Goal: Information Seeking & Learning: Learn about a topic

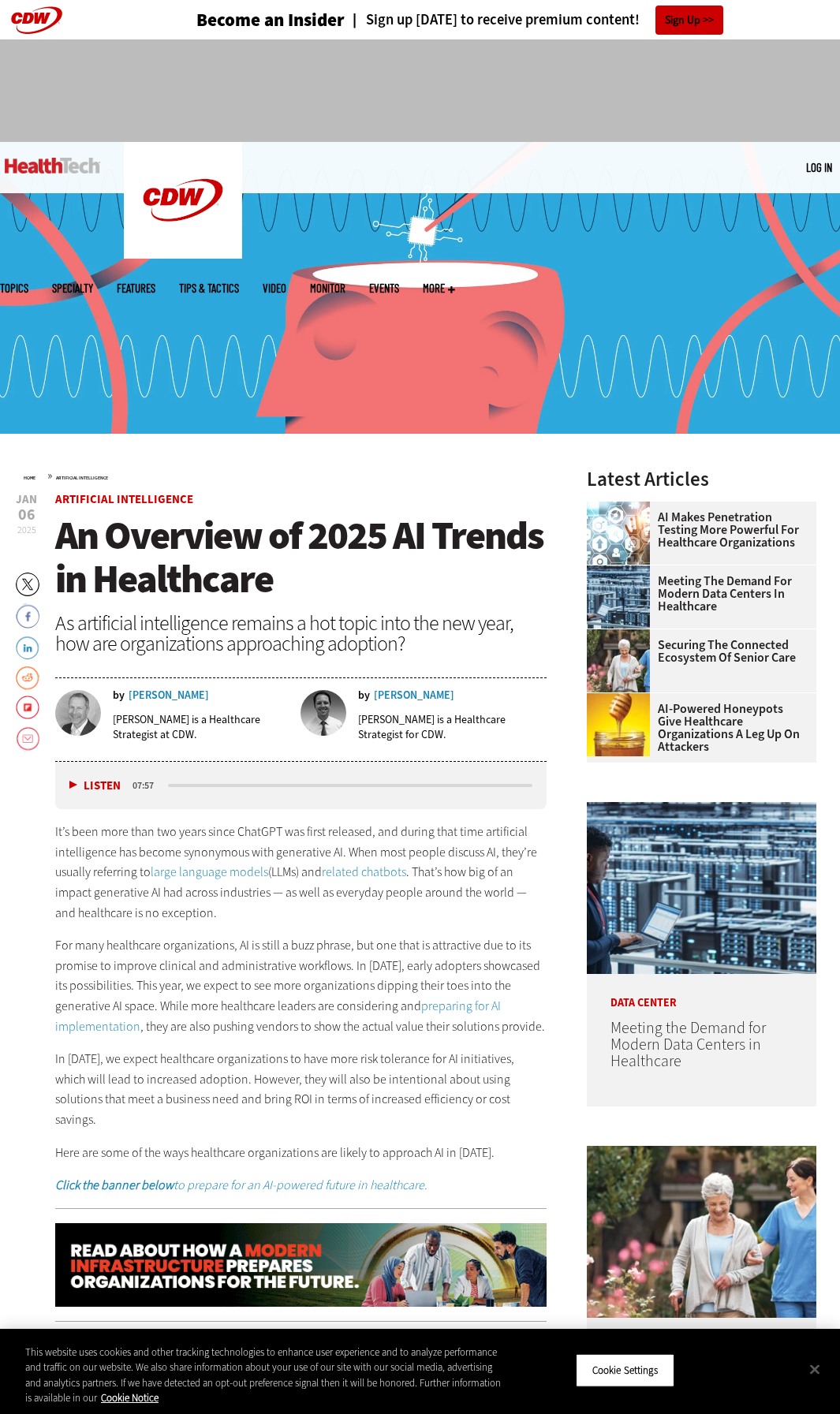
click at [302, 571] on h1 "An Overview of 2025 AI Trends in Healthcare" at bounding box center [300, 557] width 491 height 87
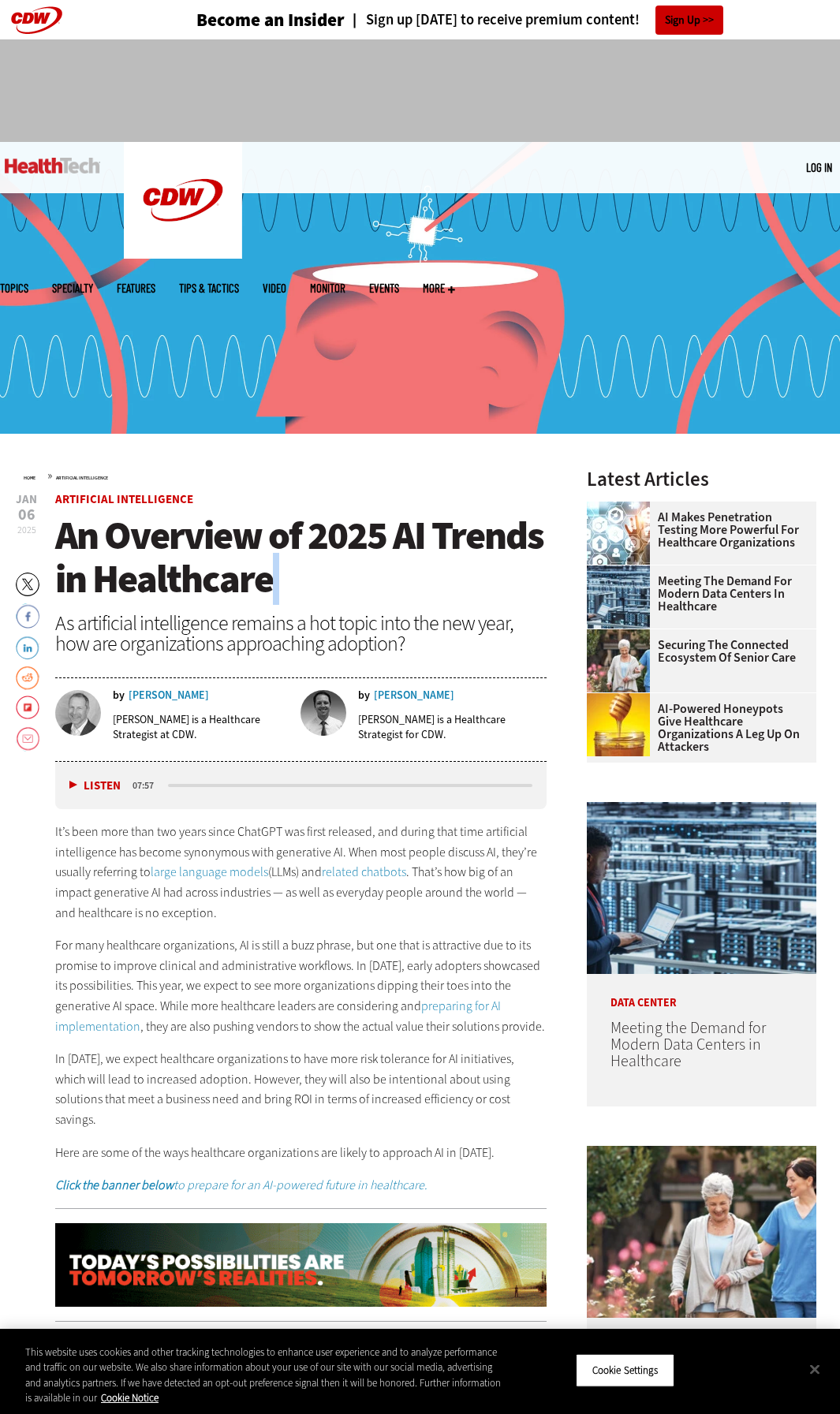
click at [302, 571] on h1 "An Overview of 2025 AI Trends in Healthcare" at bounding box center [300, 557] width 491 height 87
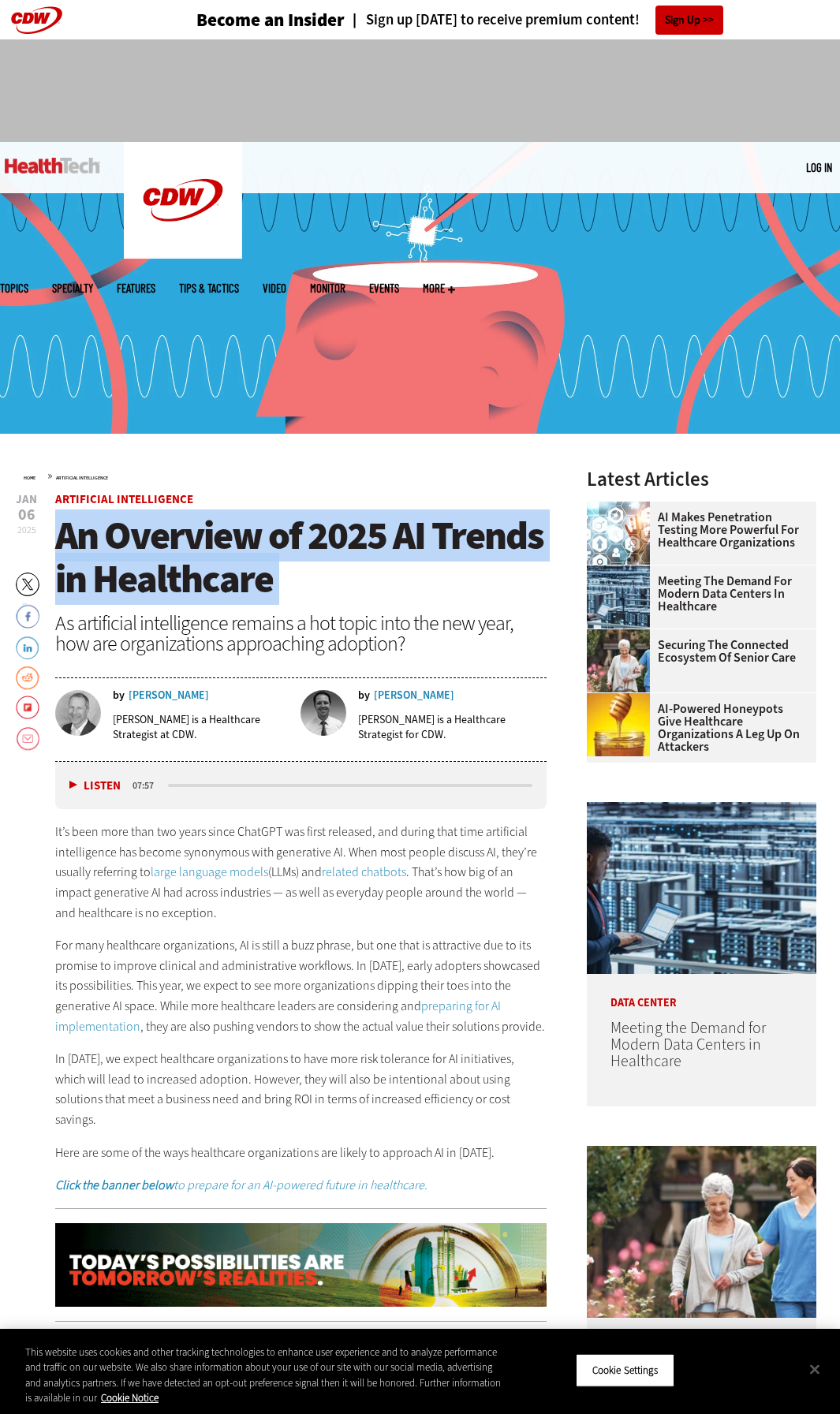
click at [302, 571] on h1 "An Overview of 2025 AI Trends in Healthcare" at bounding box center [300, 557] width 491 height 87
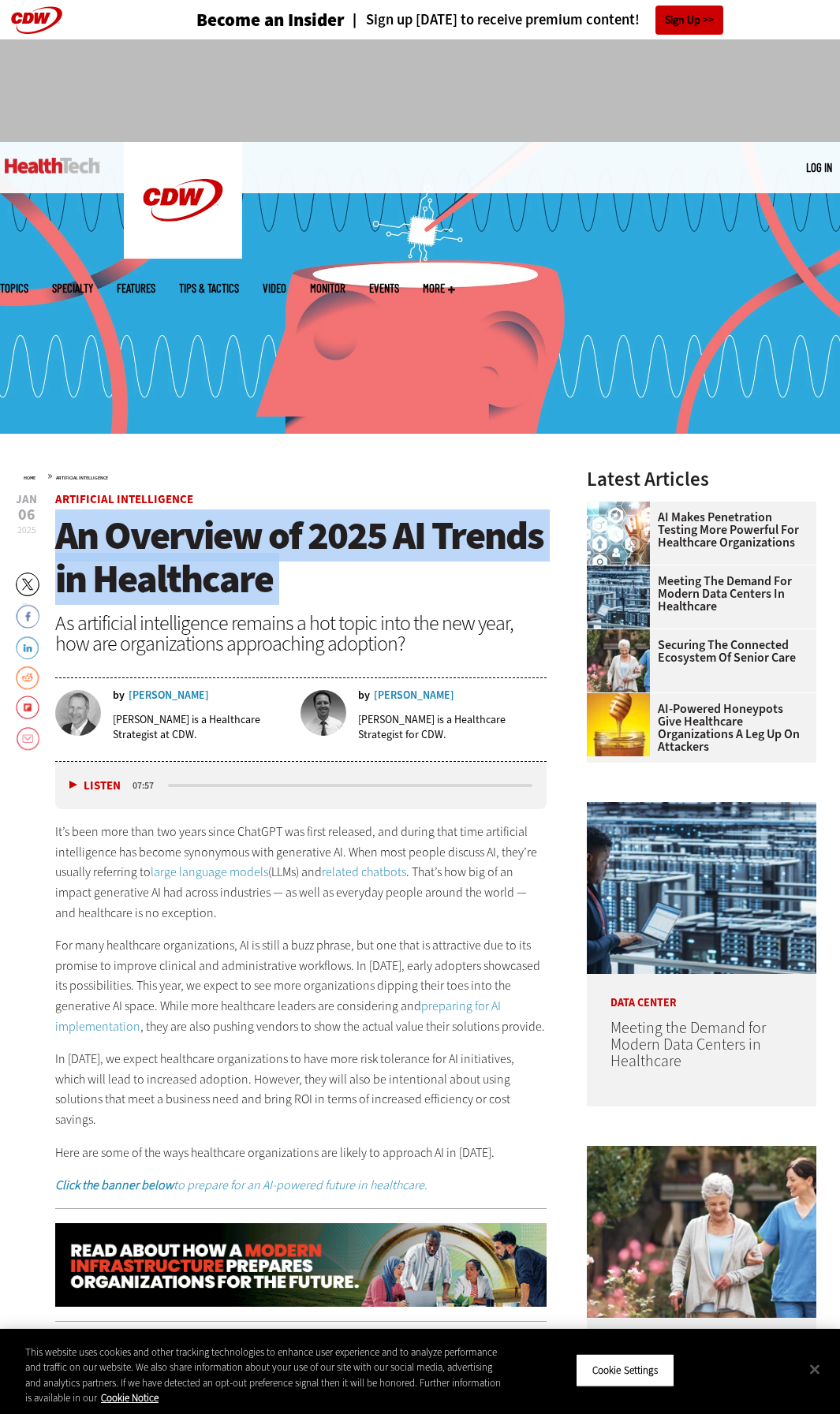
click at [375, 590] on h1 "An Overview of 2025 AI Trends in Healthcare" at bounding box center [300, 557] width 491 height 87
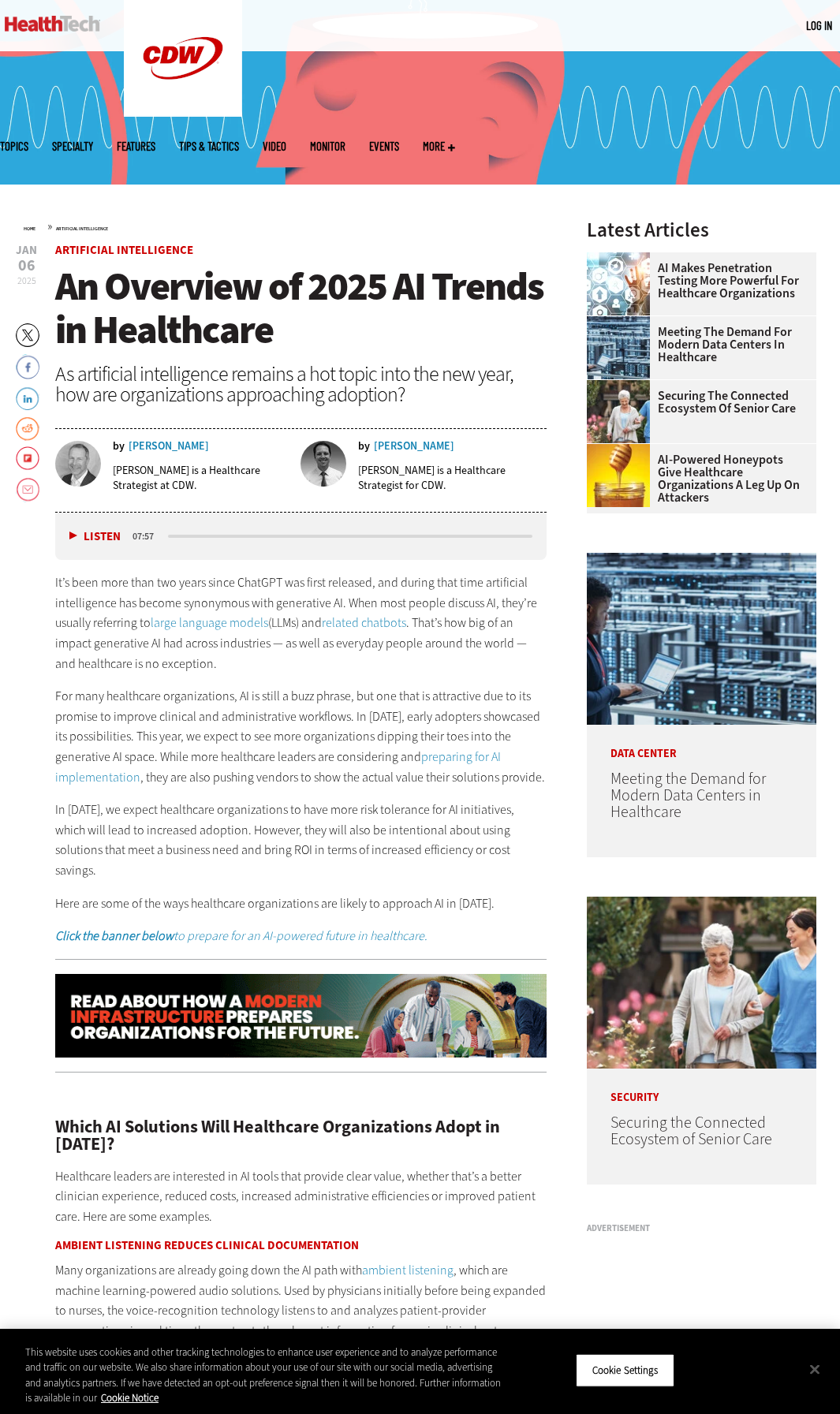
scroll to position [251, 0]
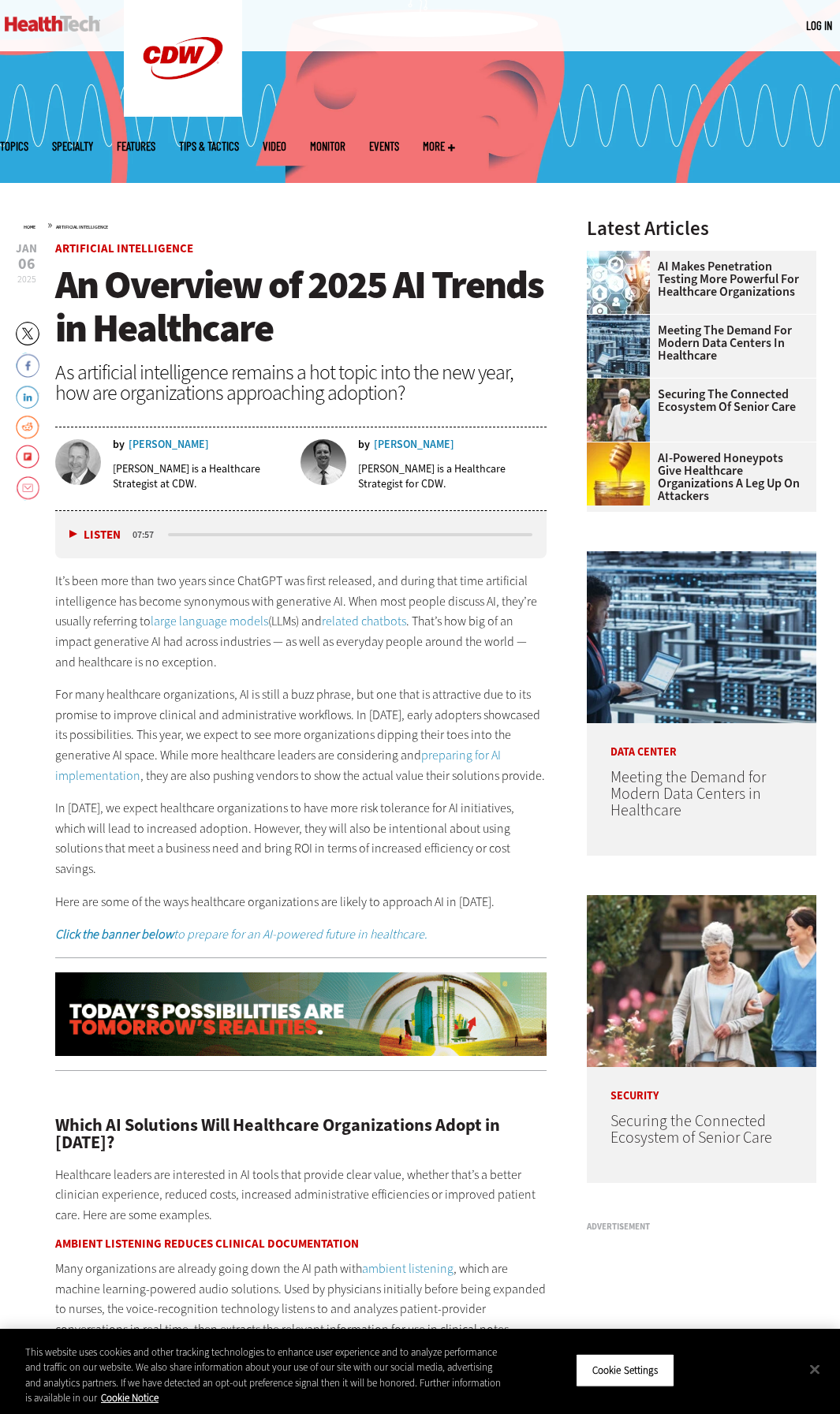
click at [345, 713] on p "For many healthcare organizations, AI is still a buzz phrase, but one that is a…" at bounding box center [300, 735] width 491 height 101
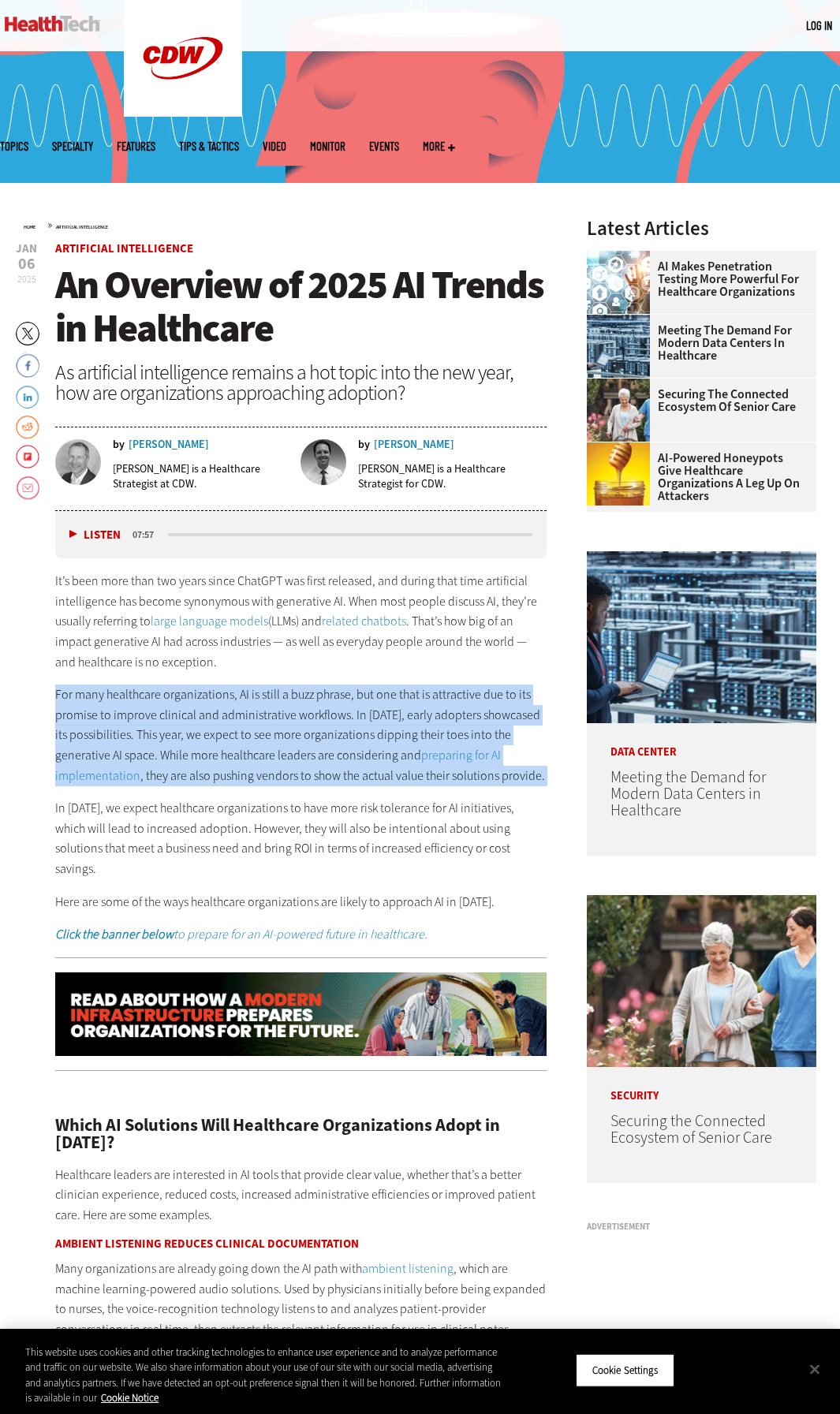
click at [345, 713] on p "For many healthcare organizations, AI is still a buzz phrase, but one that is a…" at bounding box center [300, 735] width 491 height 101
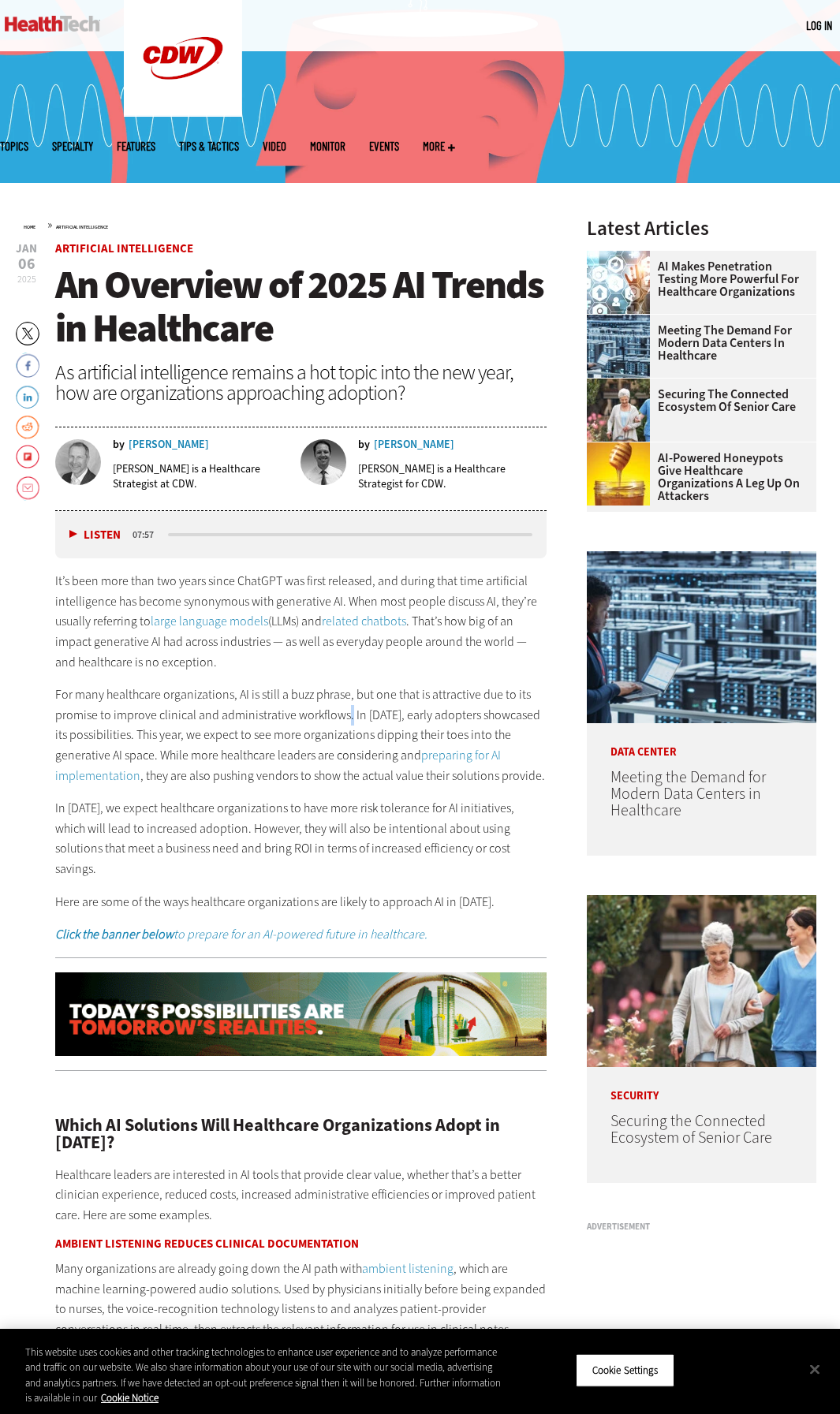
click at [345, 713] on p "For many healthcare organizations, AI is still a buzz phrase, but one that is a…" at bounding box center [300, 735] width 491 height 101
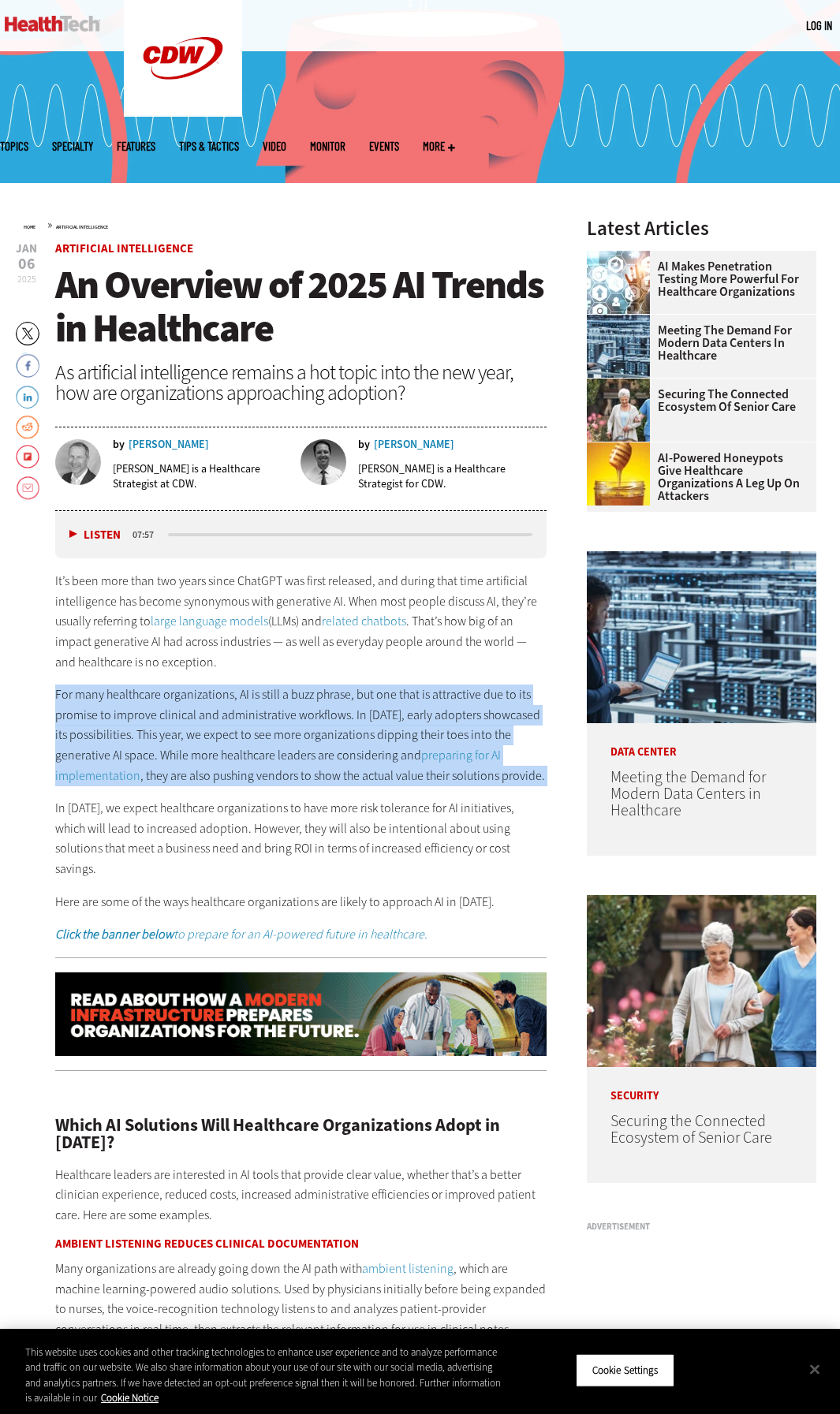
click at [345, 713] on p "For many healthcare organizations, AI is still a buzz phrase, but one that is a…" at bounding box center [300, 735] width 491 height 101
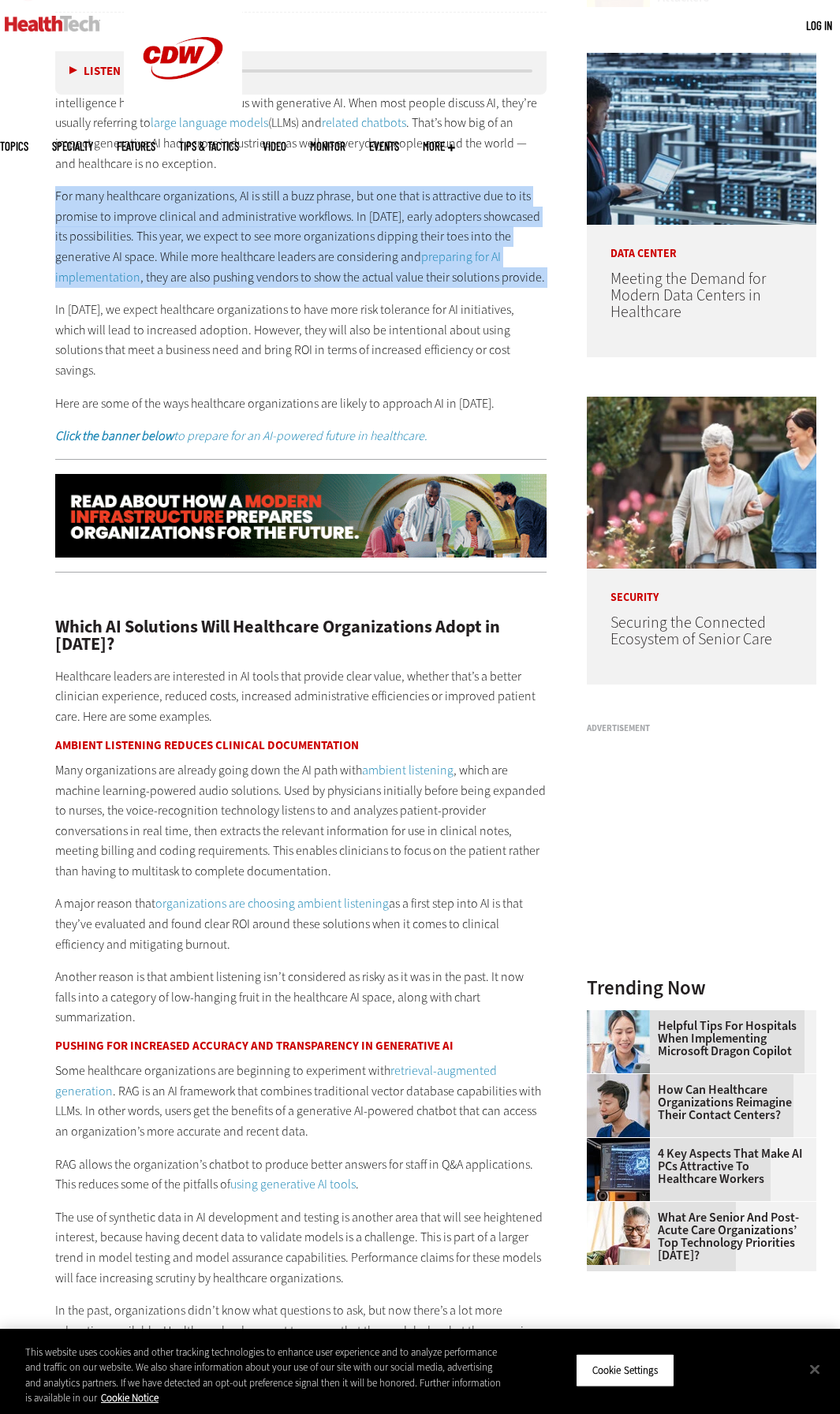
scroll to position [755, 0]
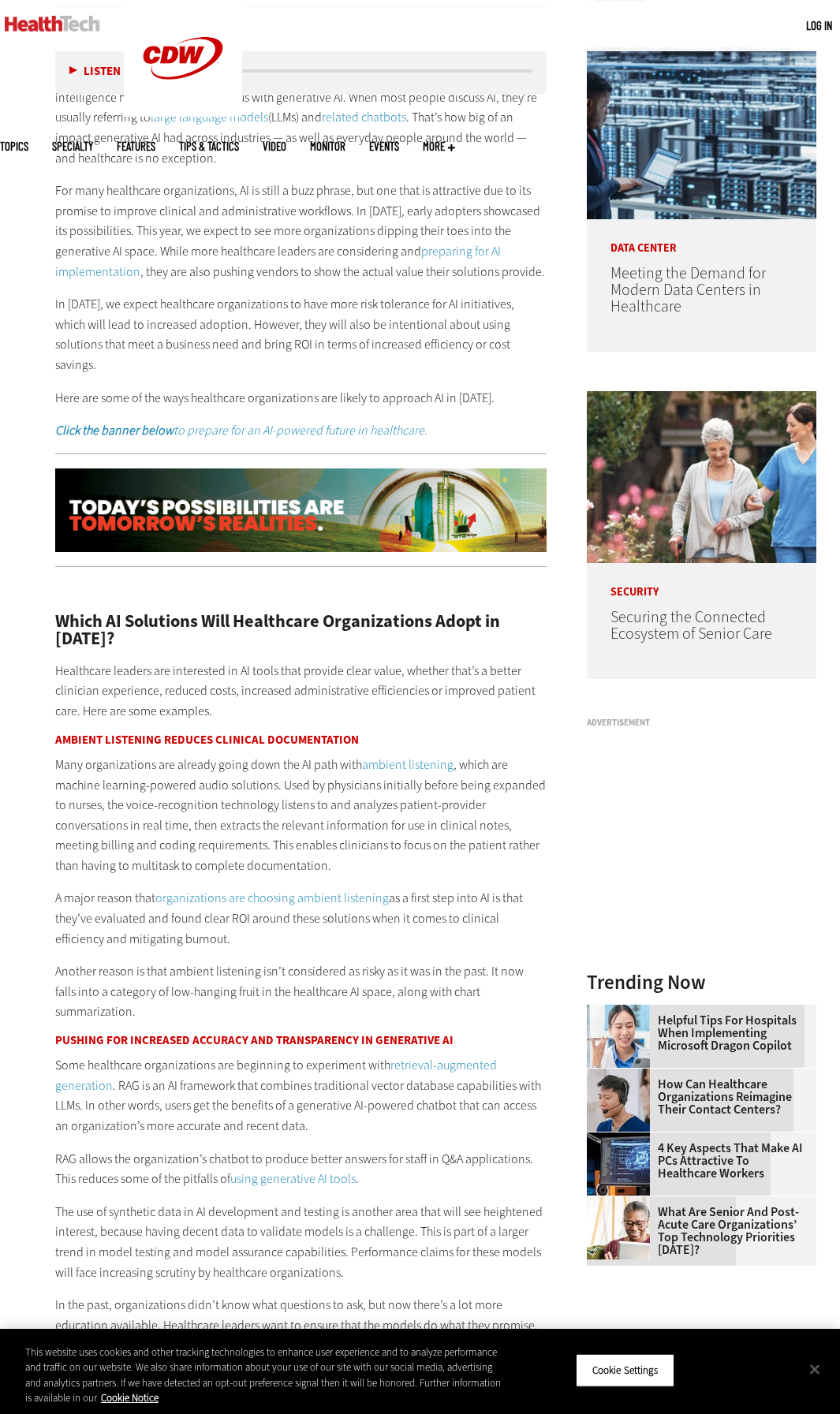
click at [417, 821] on p "Many organizations are already going down the AI path with ambient listening , …" at bounding box center [300, 816] width 491 height 122
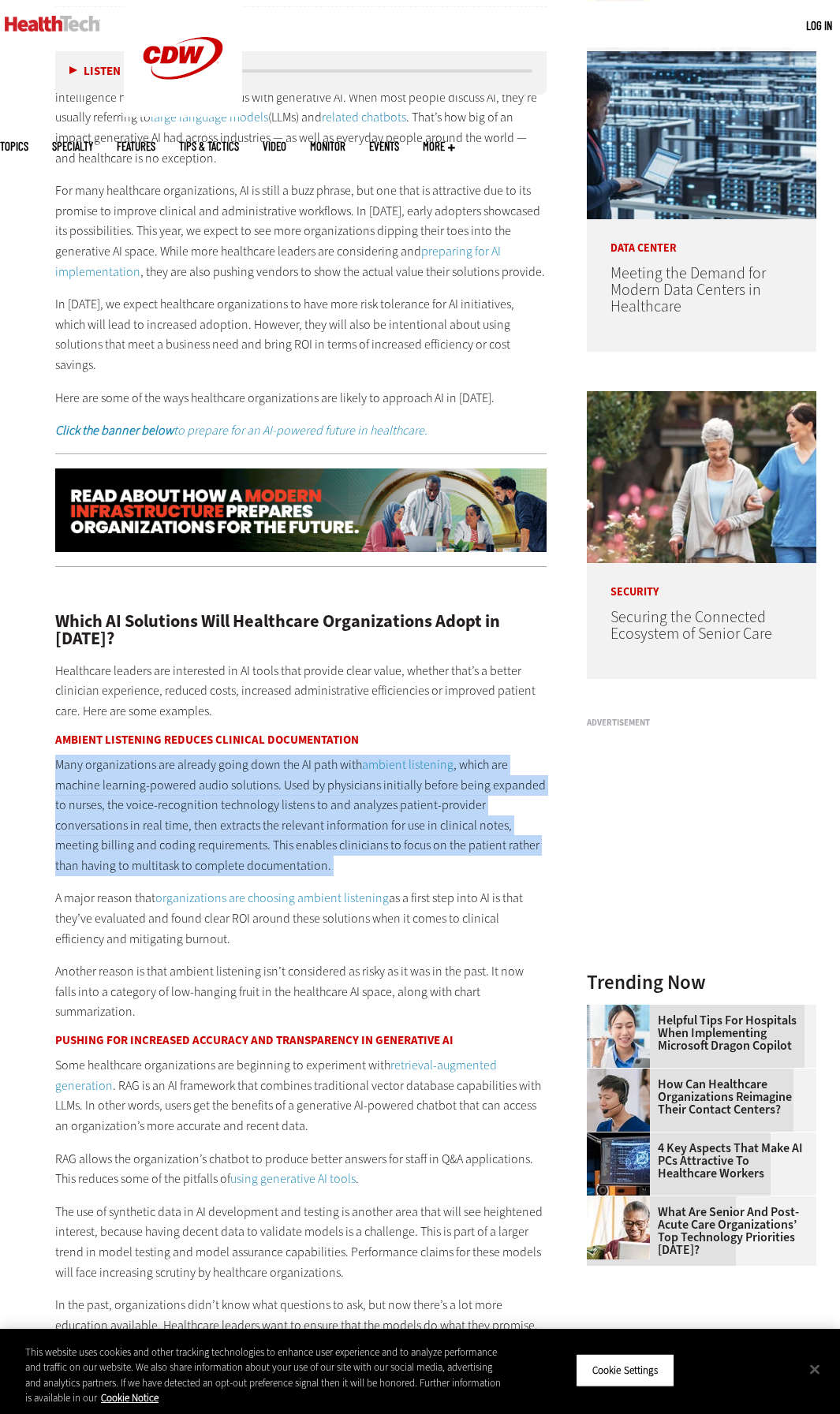
click at [417, 821] on p "Many organizations are already going down the AI path with ambient listening , …" at bounding box center [300, 816] width 491 height 122
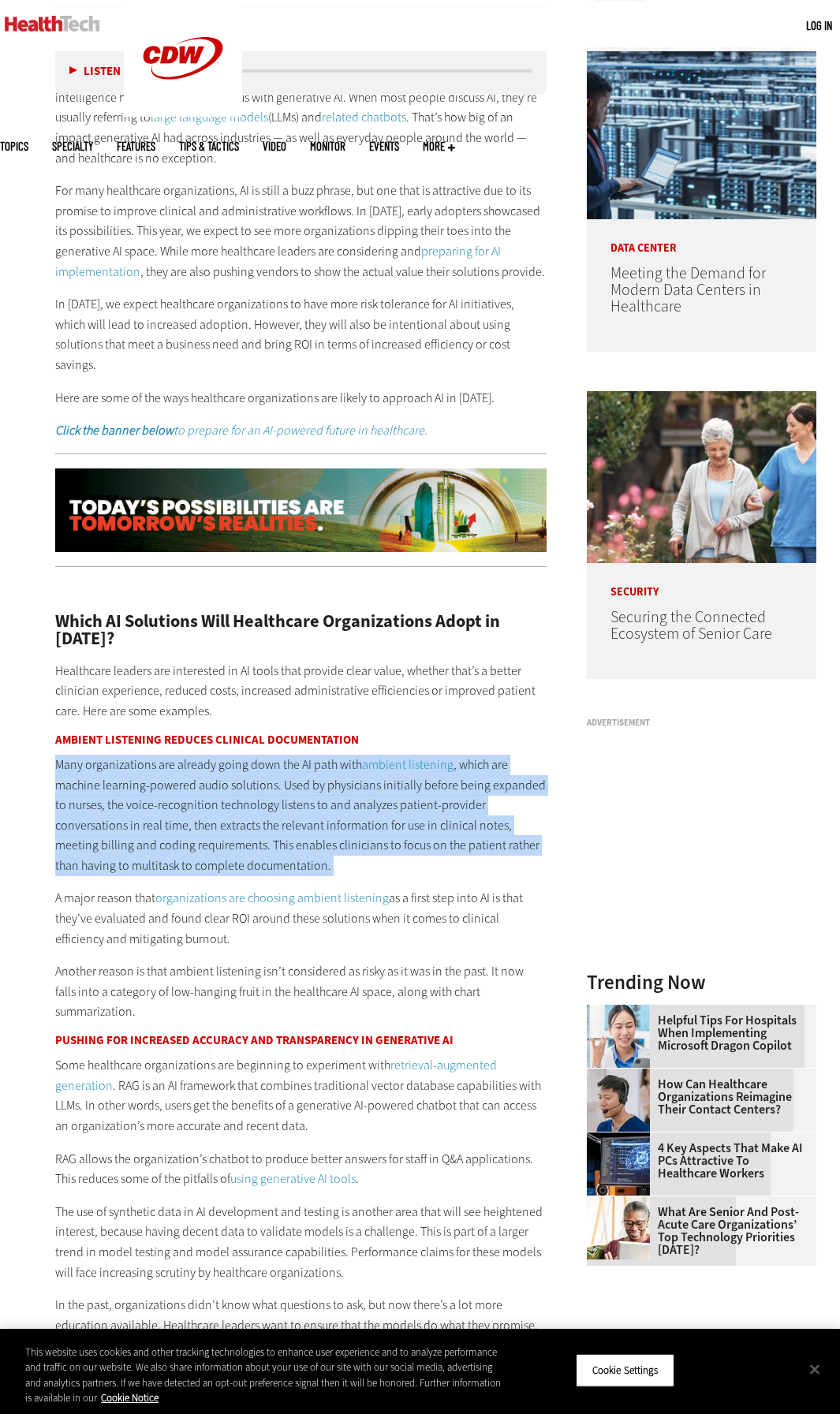
click at [417, 821] on p "Many organizations are already going down the AI path with ambient listening , …" at bounding box center [300, 816] width 491 height 122
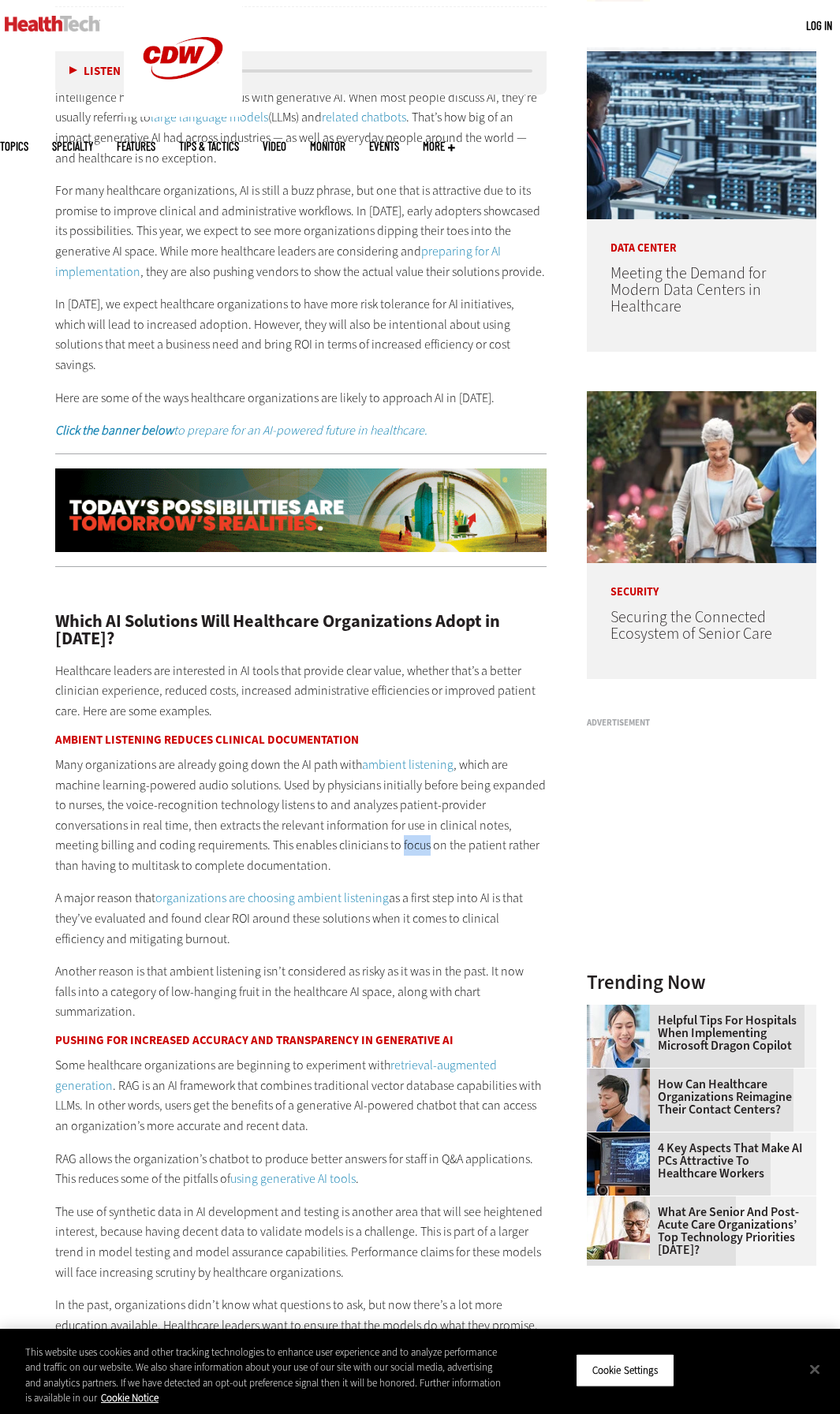
click at [417, 821] on p "Many organizations are already going down the AI path with ambient listening , …" at bounding box center [300, 816] width 491 height 122
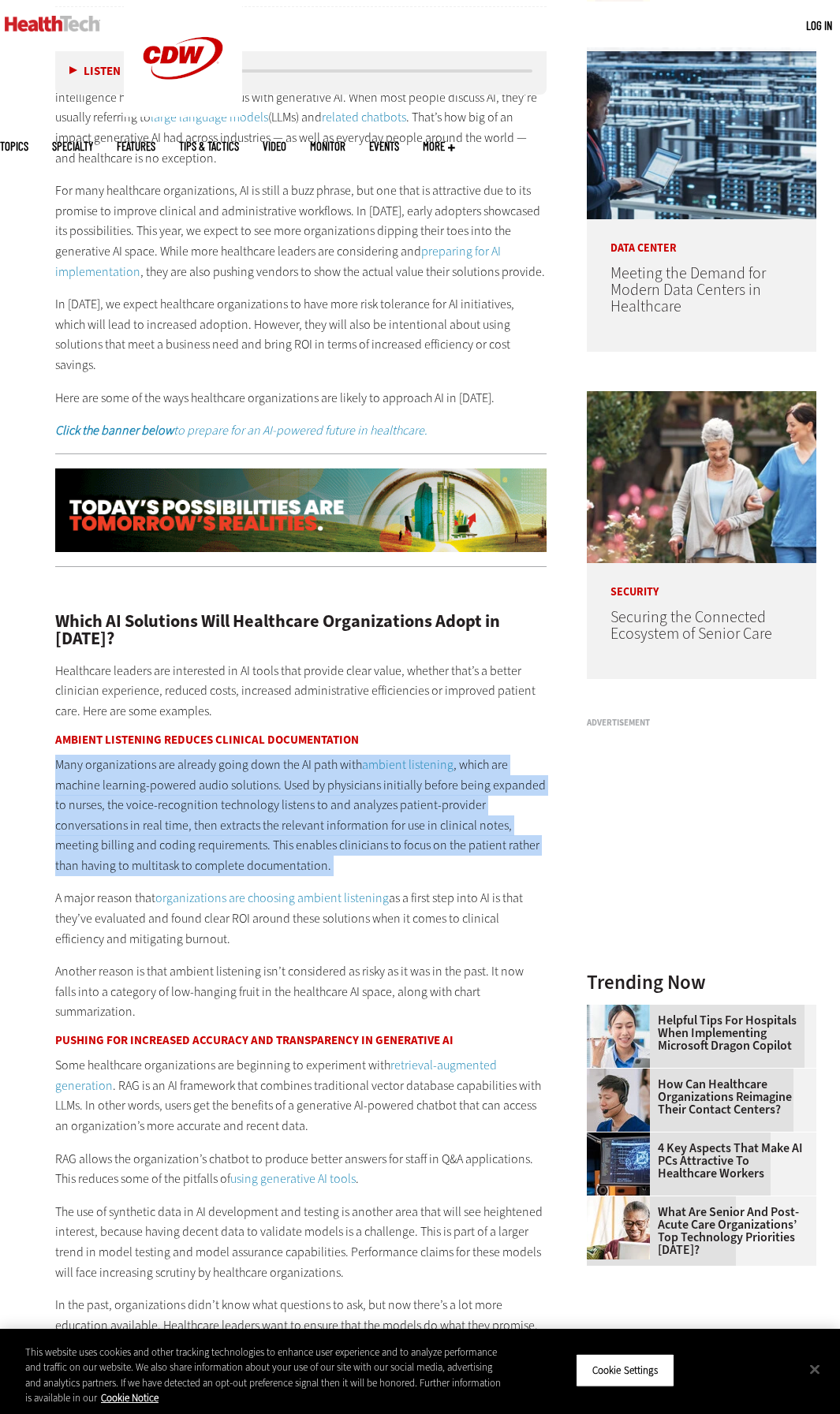
click at [417, 821] on p "Many organizations are already going down the AI path with ambient listening , …" at bounding box center [300, 816] width 491 height 122
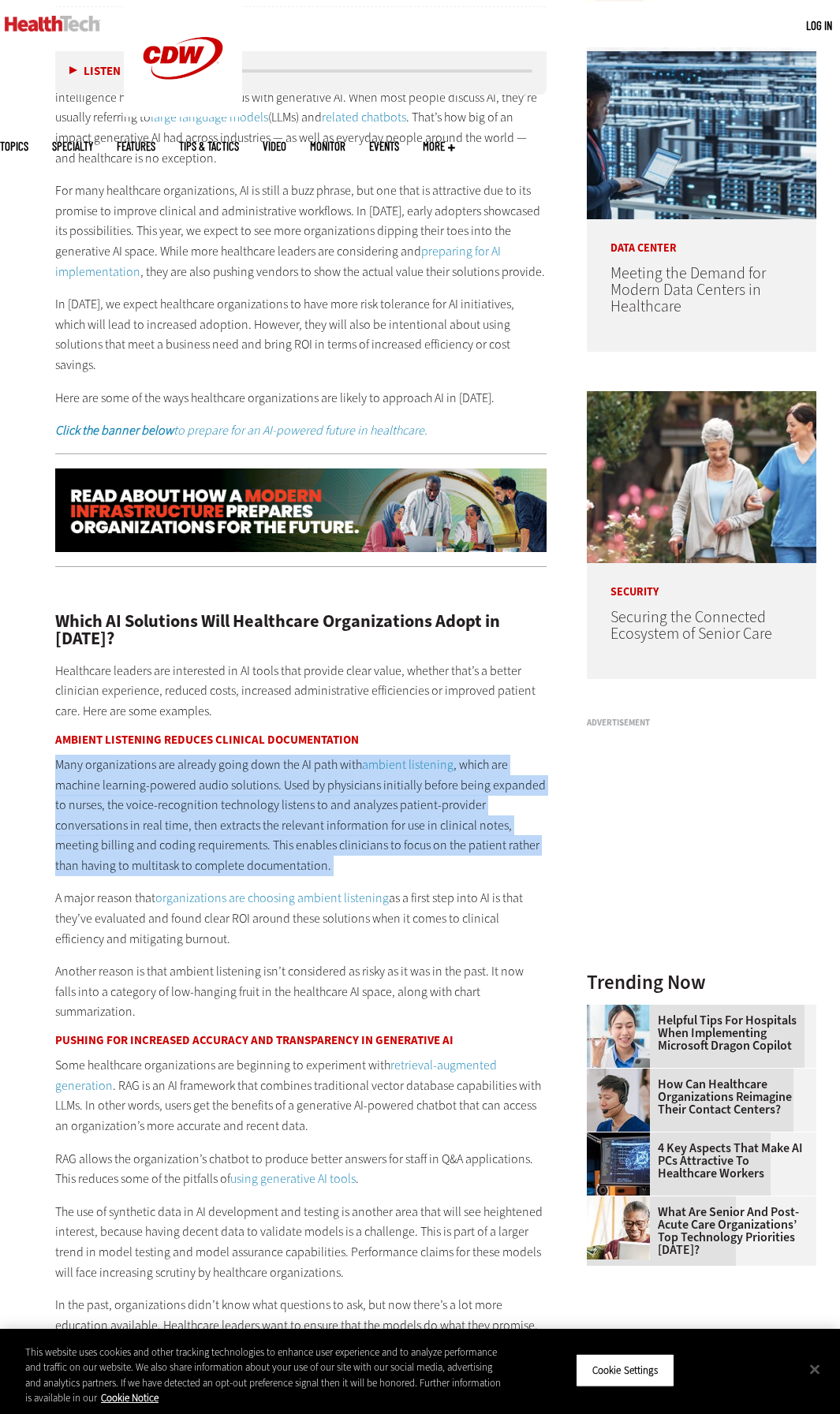
click at [417, 821] on p "Many organizations are already going down the AI path with ambient listening , …" at bounding box center [300, 816] width 491 height 122
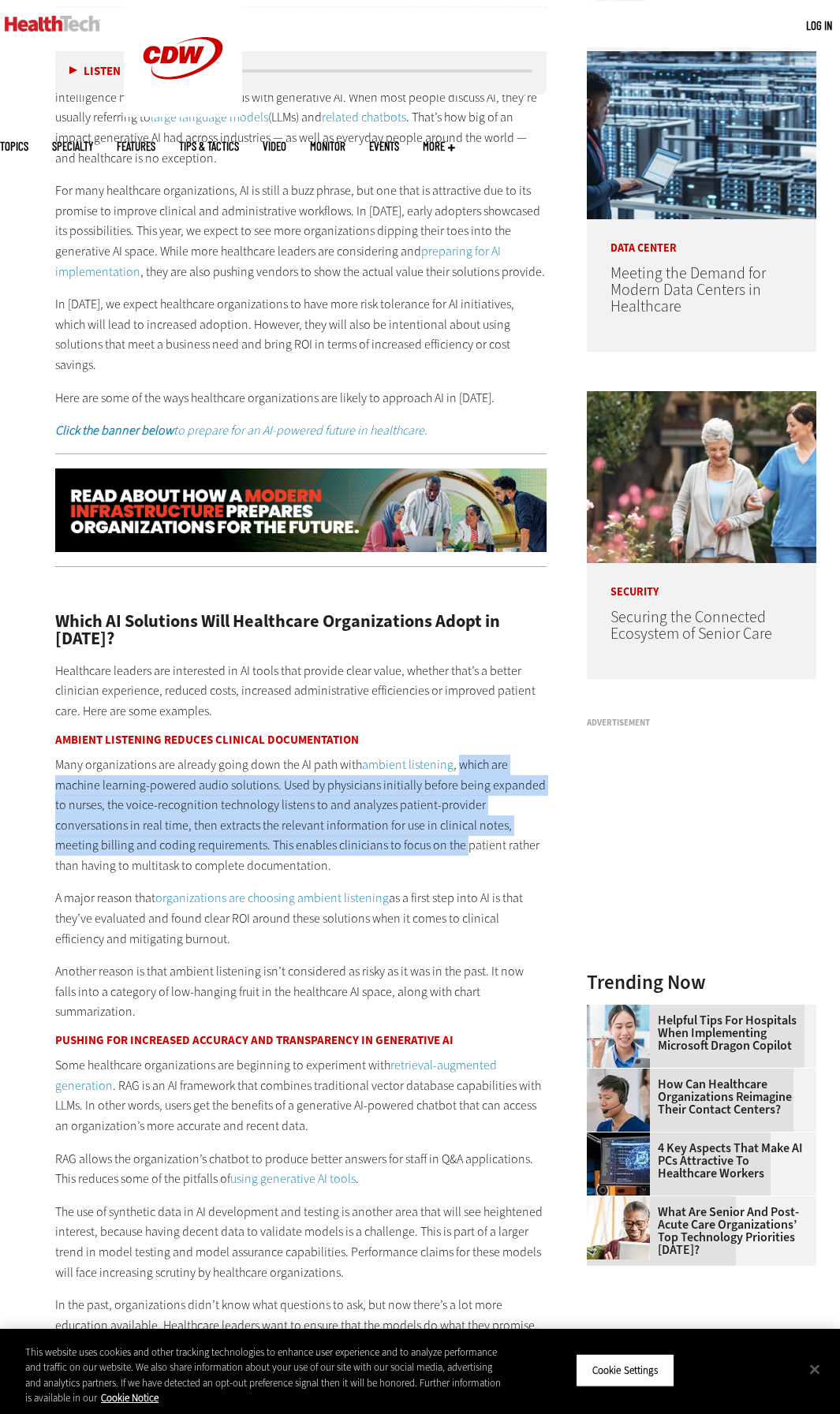
drag, startPoint x: 456, startPoint y: 745, endPoint x: 463, endPoint y: 821, distance: 76.3
click at [463, 821] on p "Many organizations are already going down the AI path with ambient listening , …" at bounding box center [300, 816] width 491 height 122
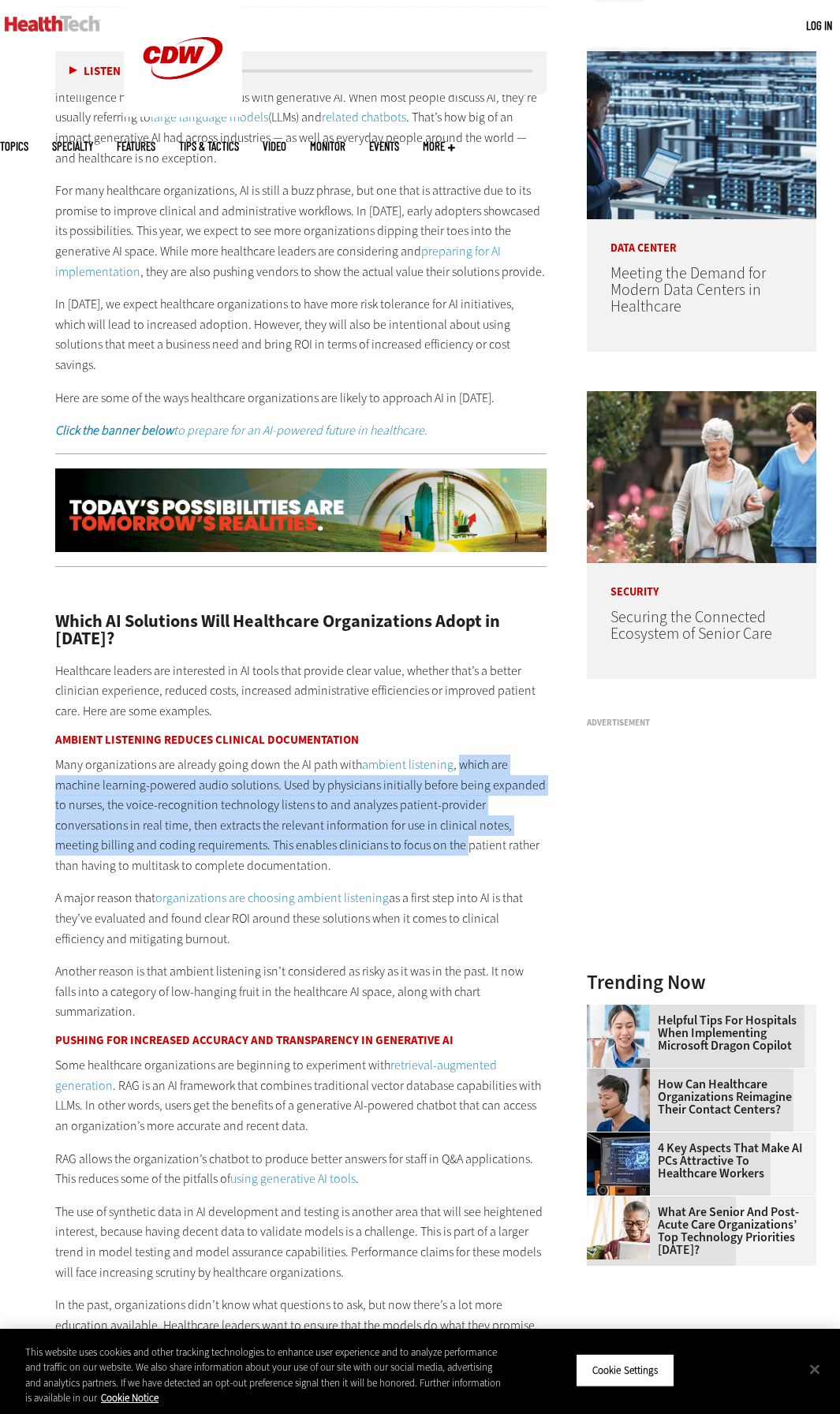
click at [463, 821] on p "Many organizations are already going down the AI path with ambient listening , …" at bounding box center [300, 816] width 491 height 122
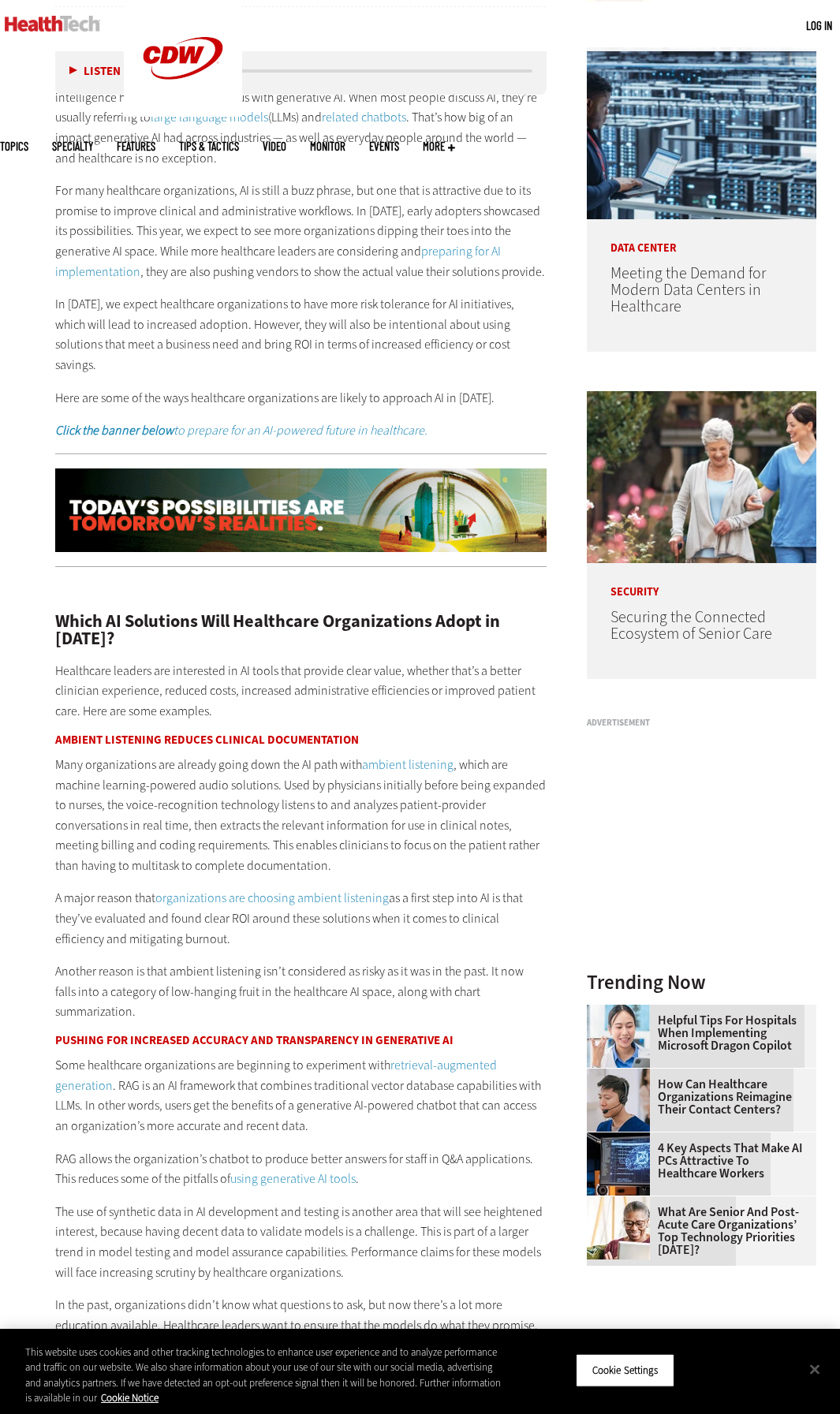
click at [348, 836] on p "Many organizations are already going down the AI path with ambient listening , …" at bounding box center [300, 816] width 491 height 122
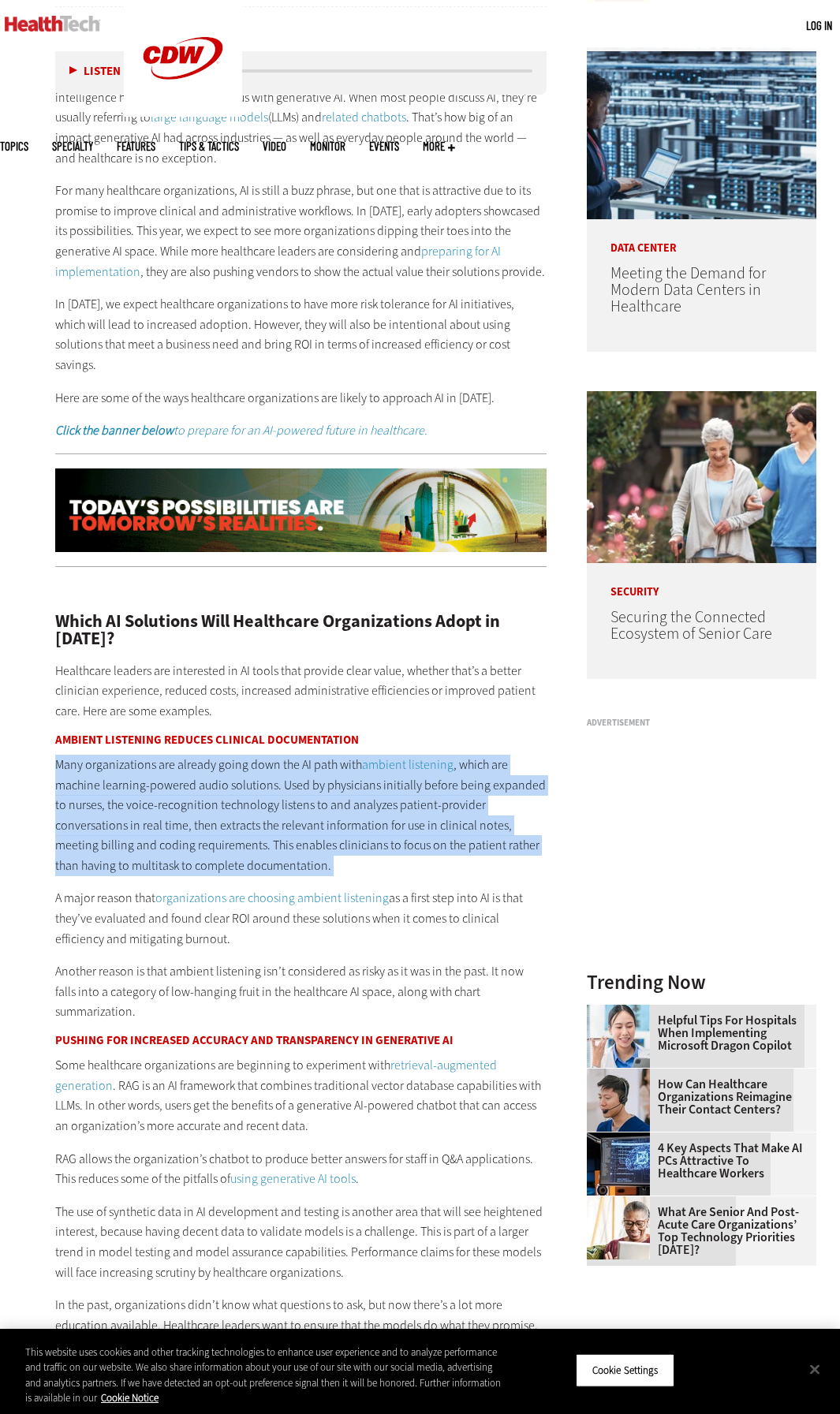
click at [348, 836] on p "Many organizations are already going down the AI path with ambient listening , …" at bounding box center [300, 816] width 491 height 122
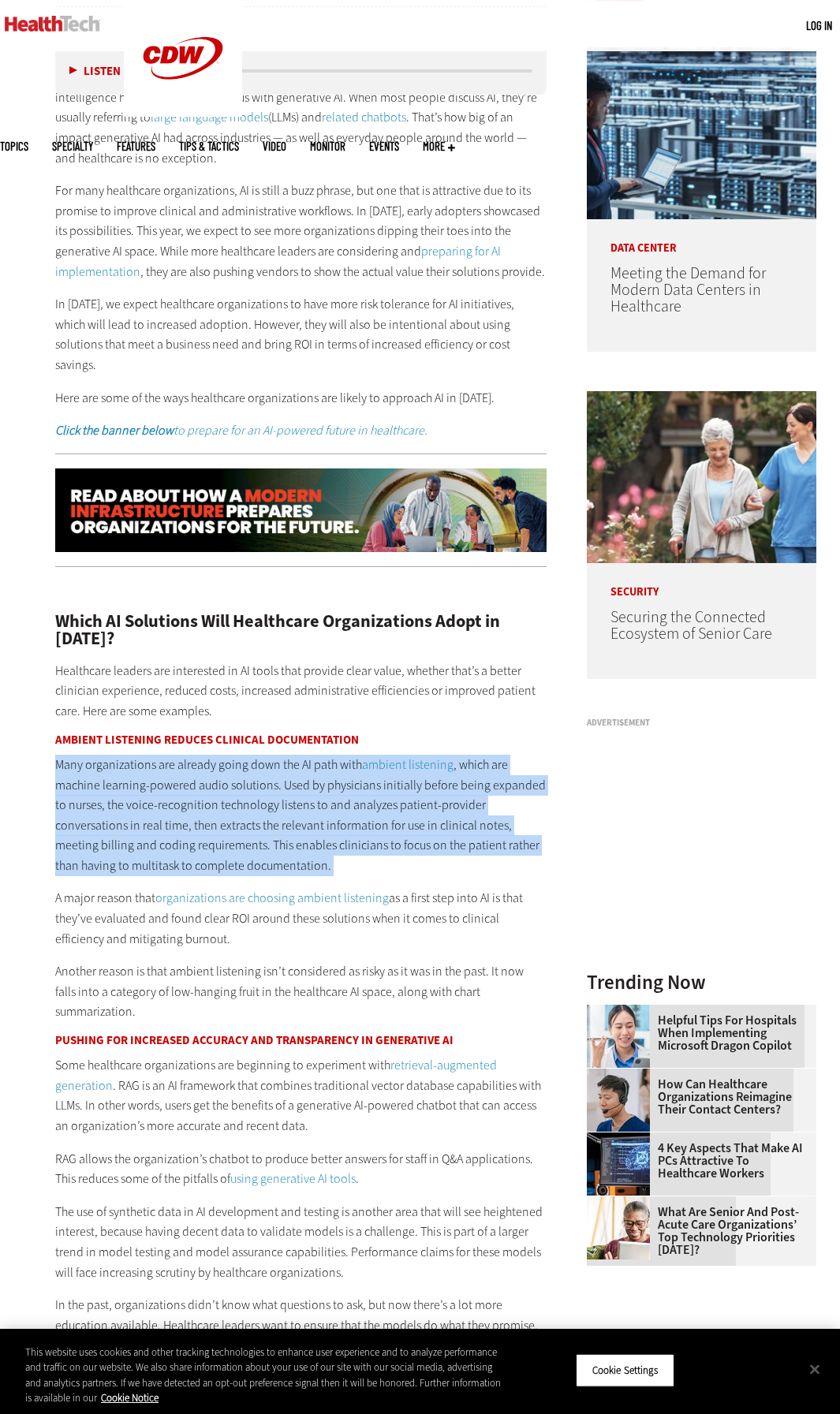
click at [348, 836] on p "Many organizations are already going down the AI path with ambient listening , …" at bounding box center [300, 816] width 491 height 122
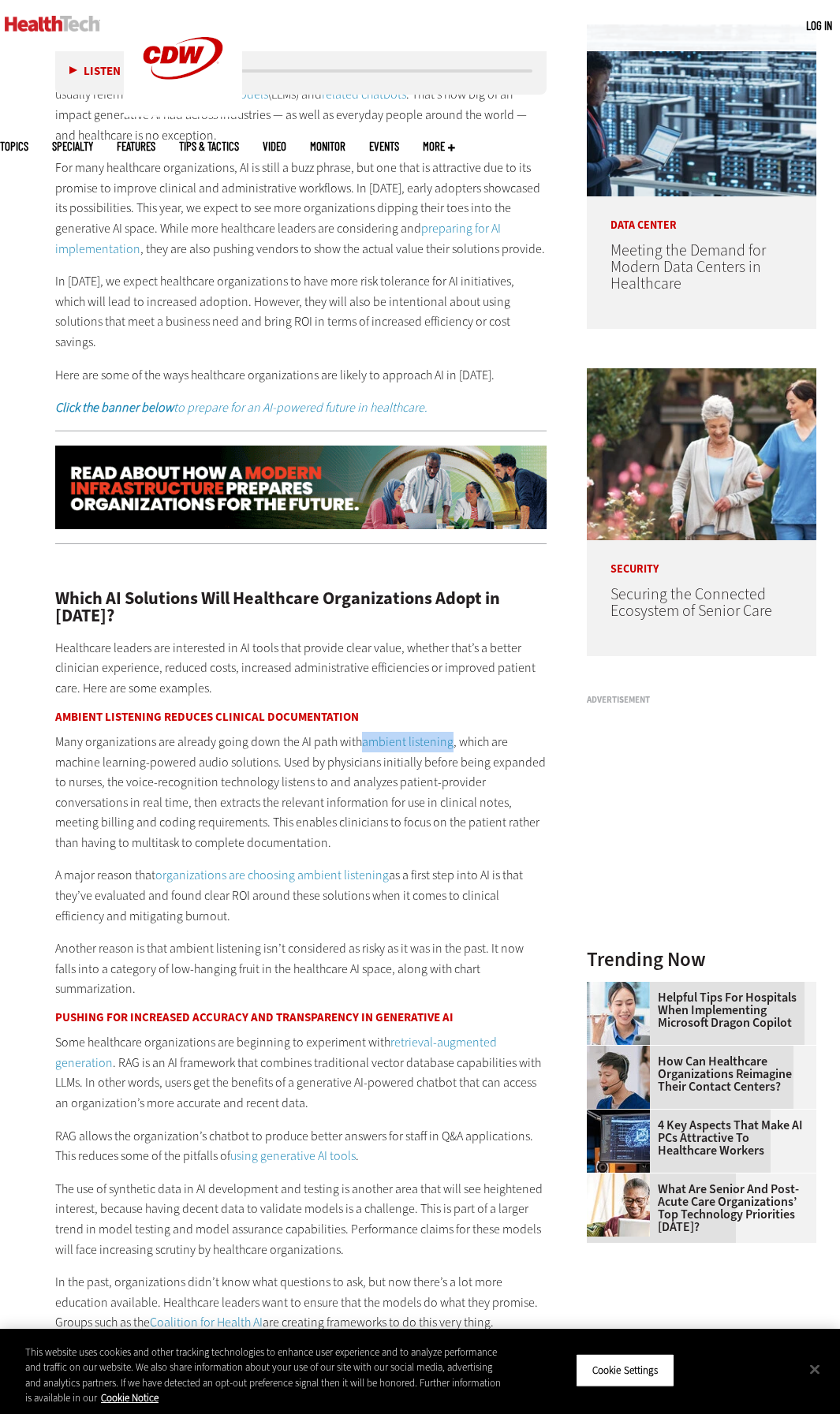
scroll to position [779, 0]
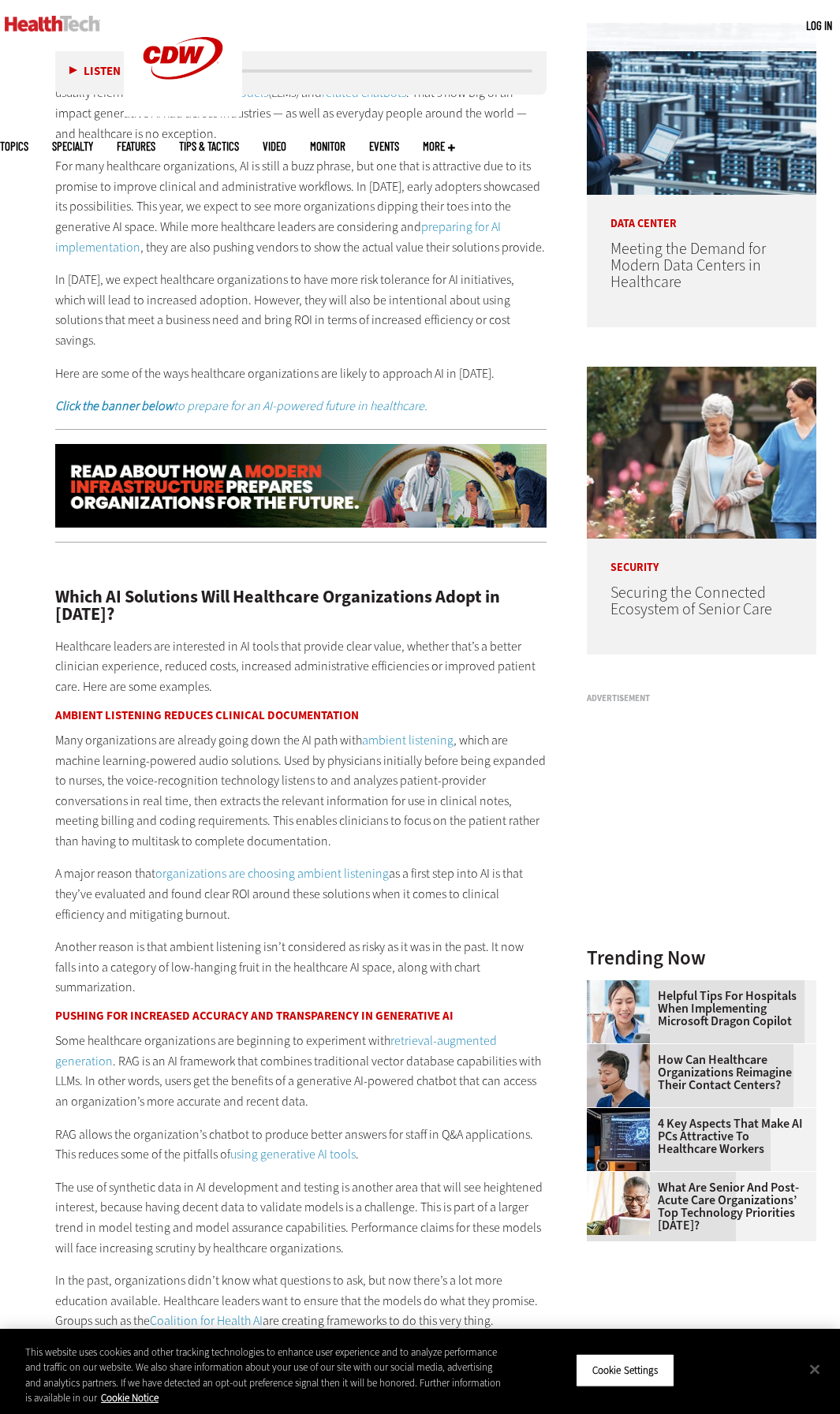
click at [509, 863] on p "A major reason that organizations are choosing ambient listening as a first ste…" at bounding box center [300, 893] width 491 height 61
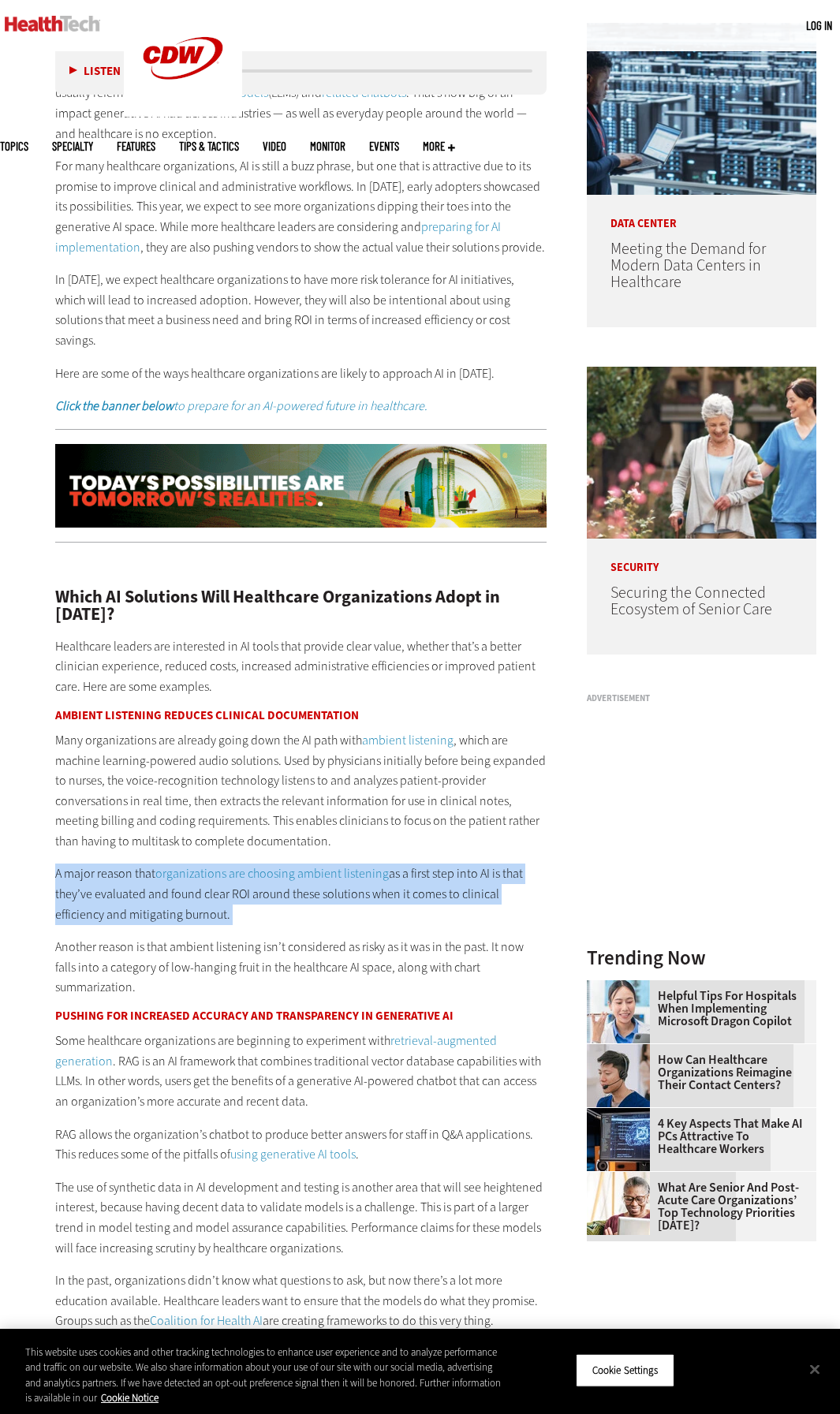
click at [509, 863] on p "A major reason that organizations are choosing ambient listening as a first ste…" at bounding box center [300, 893] width 491 height 61
click at [523, 884] on p "A major reason that organizations are choosing ambient listening as a first ste…" at bounding box center [300, 893] width 491 height 61
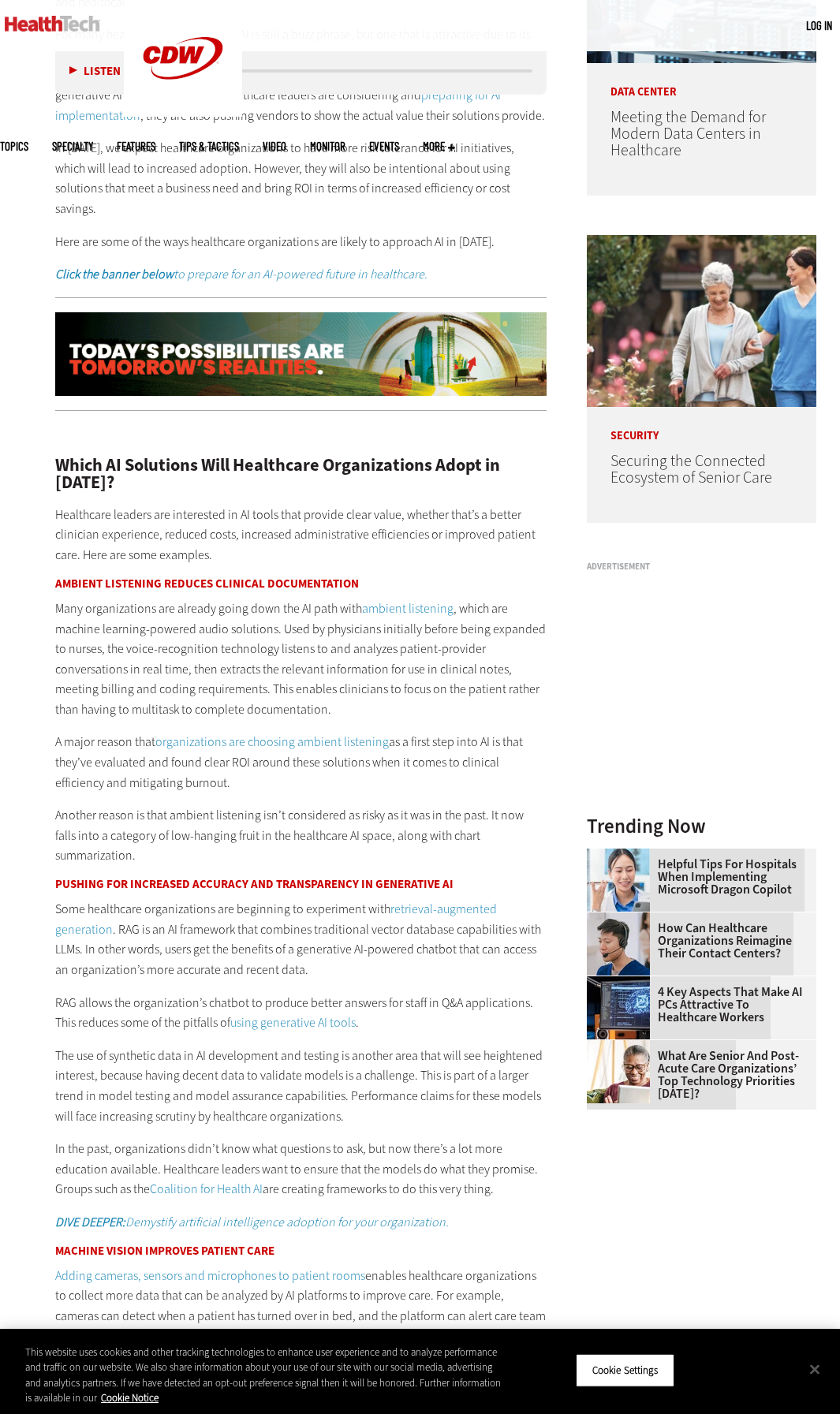
scroll to position [912, 0]
click at [518, 925] on p "Some healthcare organizations are beginning to experiment with retrieval-augmen…" at bounding box center [300, 938] width 491 height 80
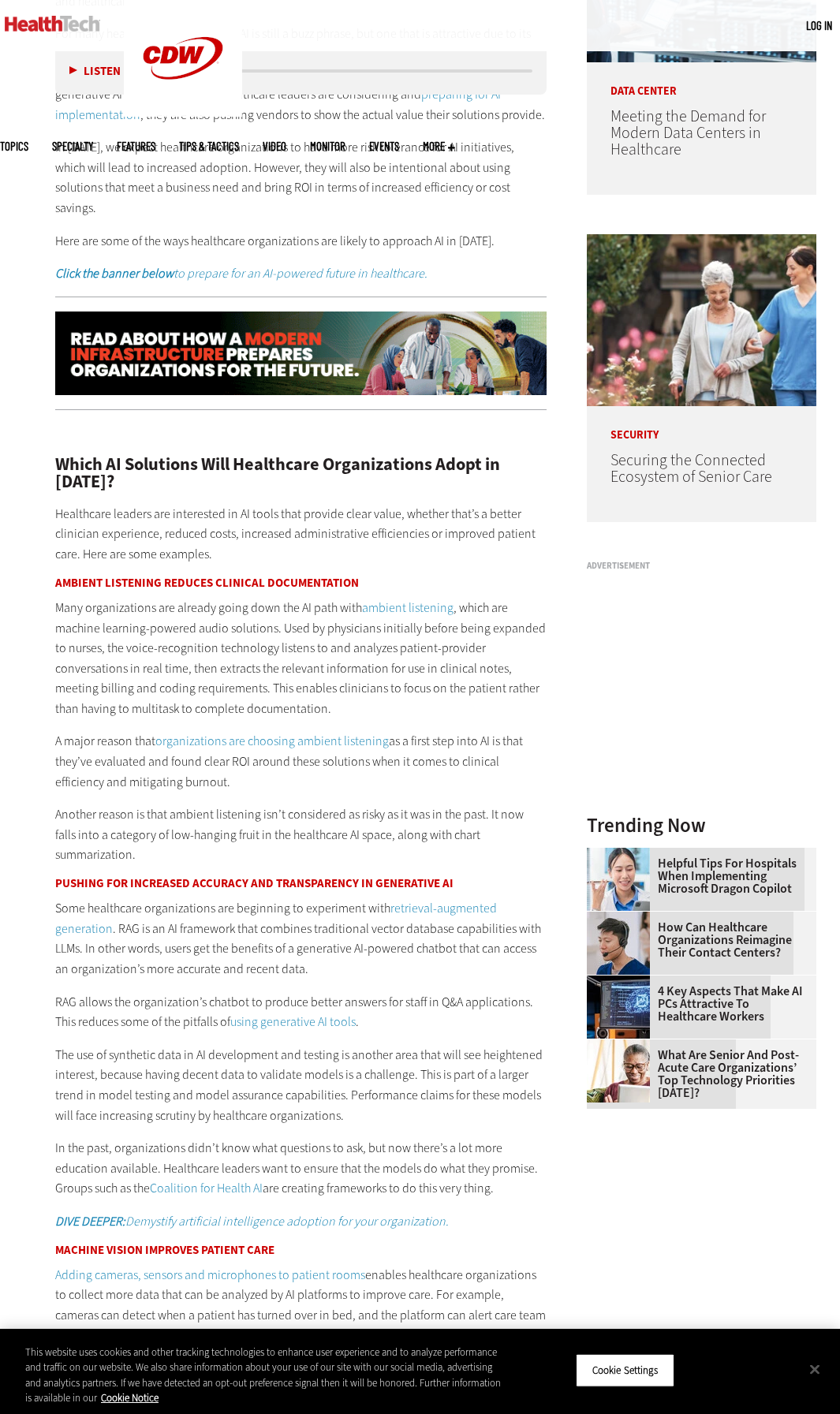
click at [518, 925] on p "Some healthcare organizations are beginning to experiment with retrieval-augmen…" at bounding box center [300, 938] width 491 height 80
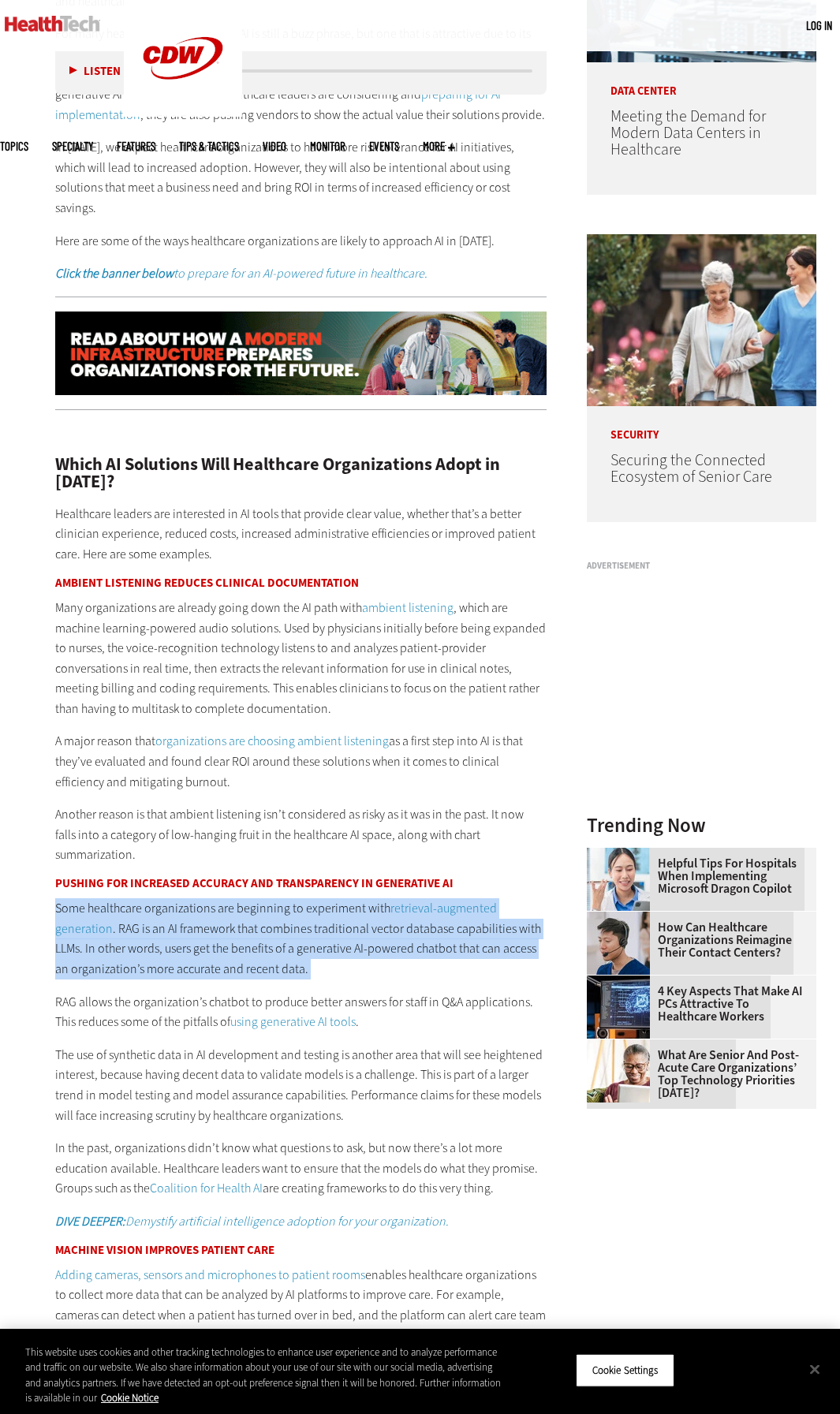
click at [518, 925] on p "Some healthcare organizations are beginning to experiment with retrieval-augmen…" at bounding box center [300, 938] width 491 height 80
drag, startPoint x: 125, startPoint y: 862, endPoint x: 319, endPoint y: 928, distance: 204.9
click at [319, 928] on p "Some healthcare organizations are beginning to experiment with retrieval-augmen…" at bounding box center [300, 938] width 491 height 80
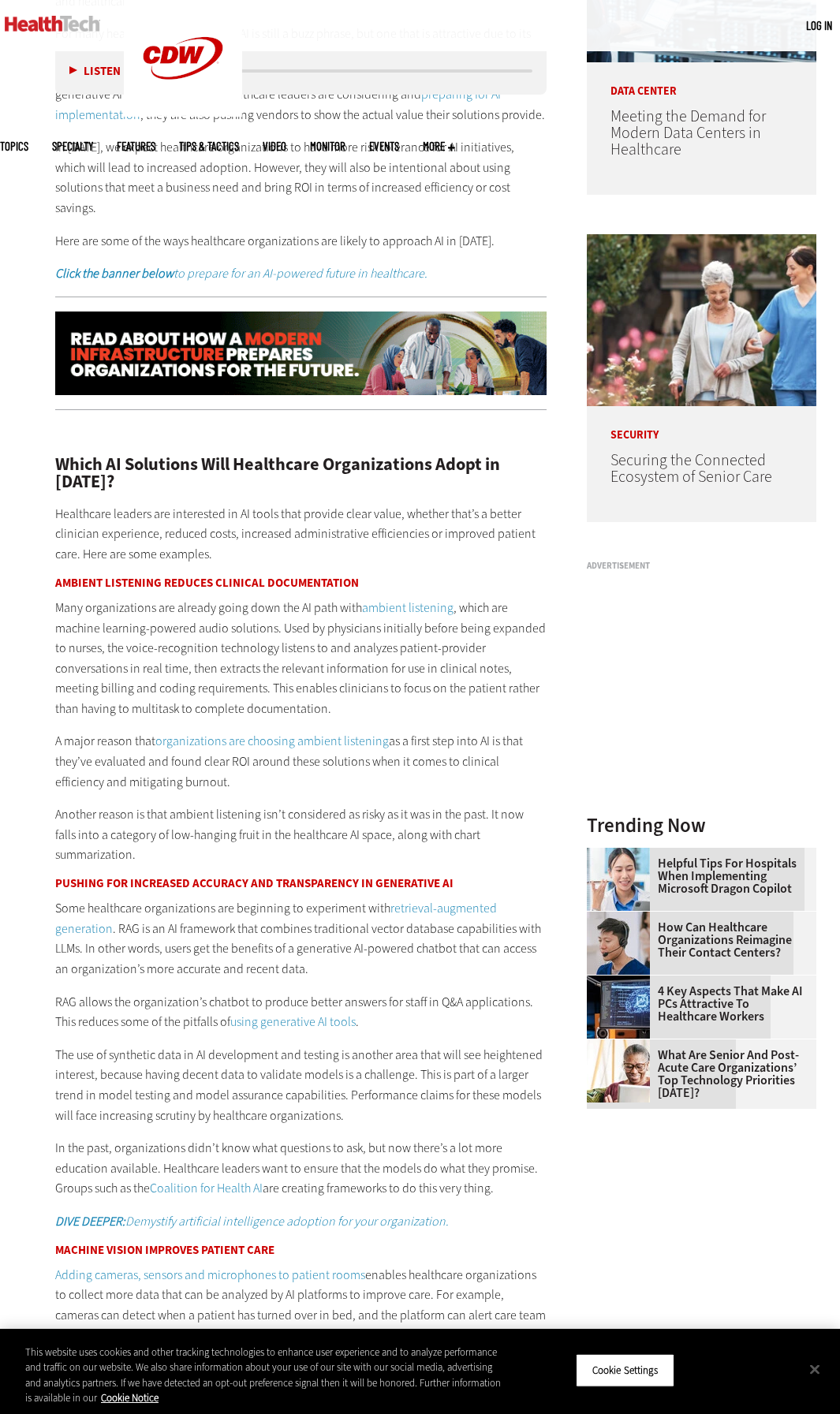
click at [447, 992] on p "RAG allows the organization’s chatbot to produce better answers for staff in Q&…" at bounding box center [300, 1012] width 491 height 40
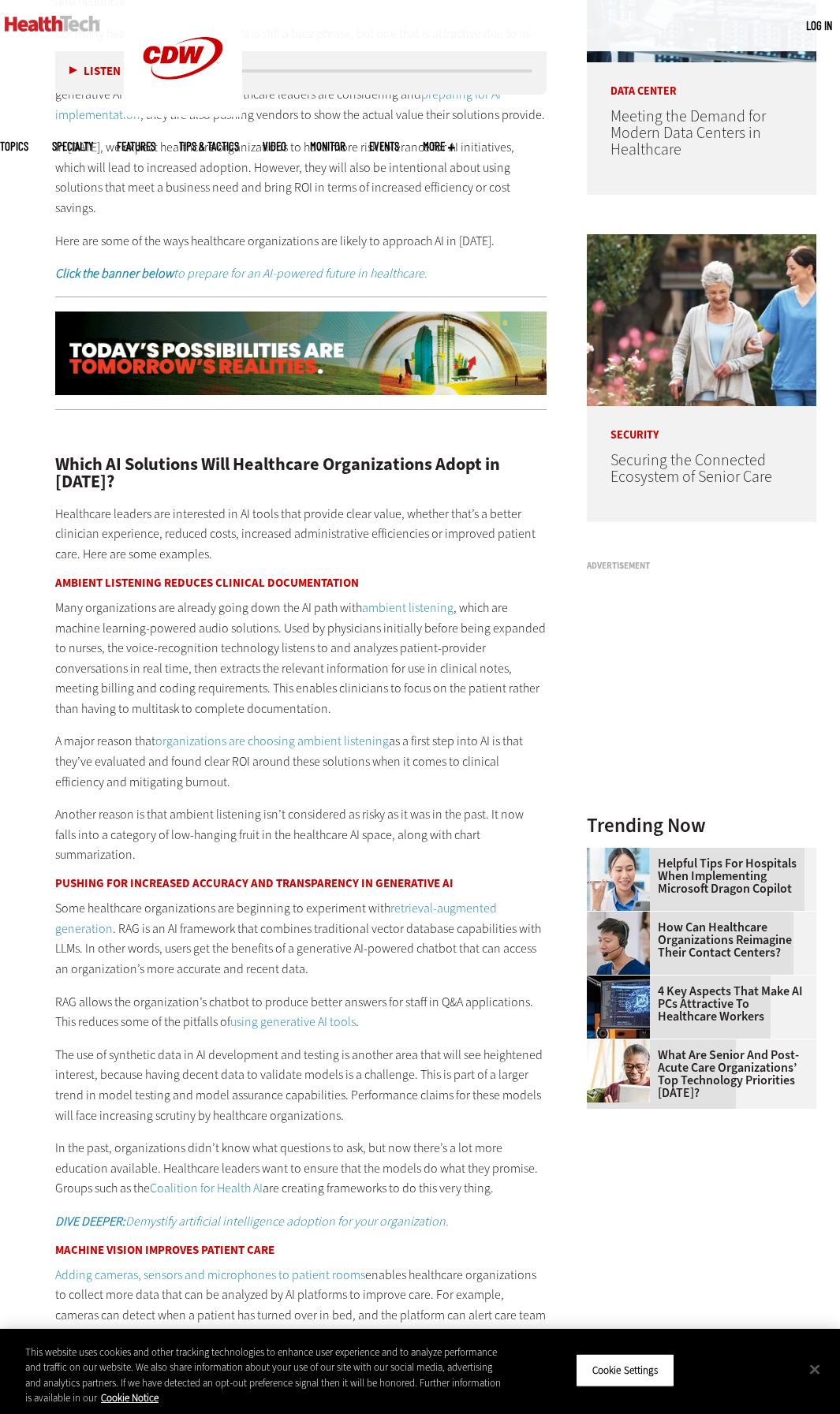
click at [447, 992] on p "RAG allows the organization’s chatbot to produce better answers for staff in Q&…" at bounding box center [300, 1012] width 491 height 40
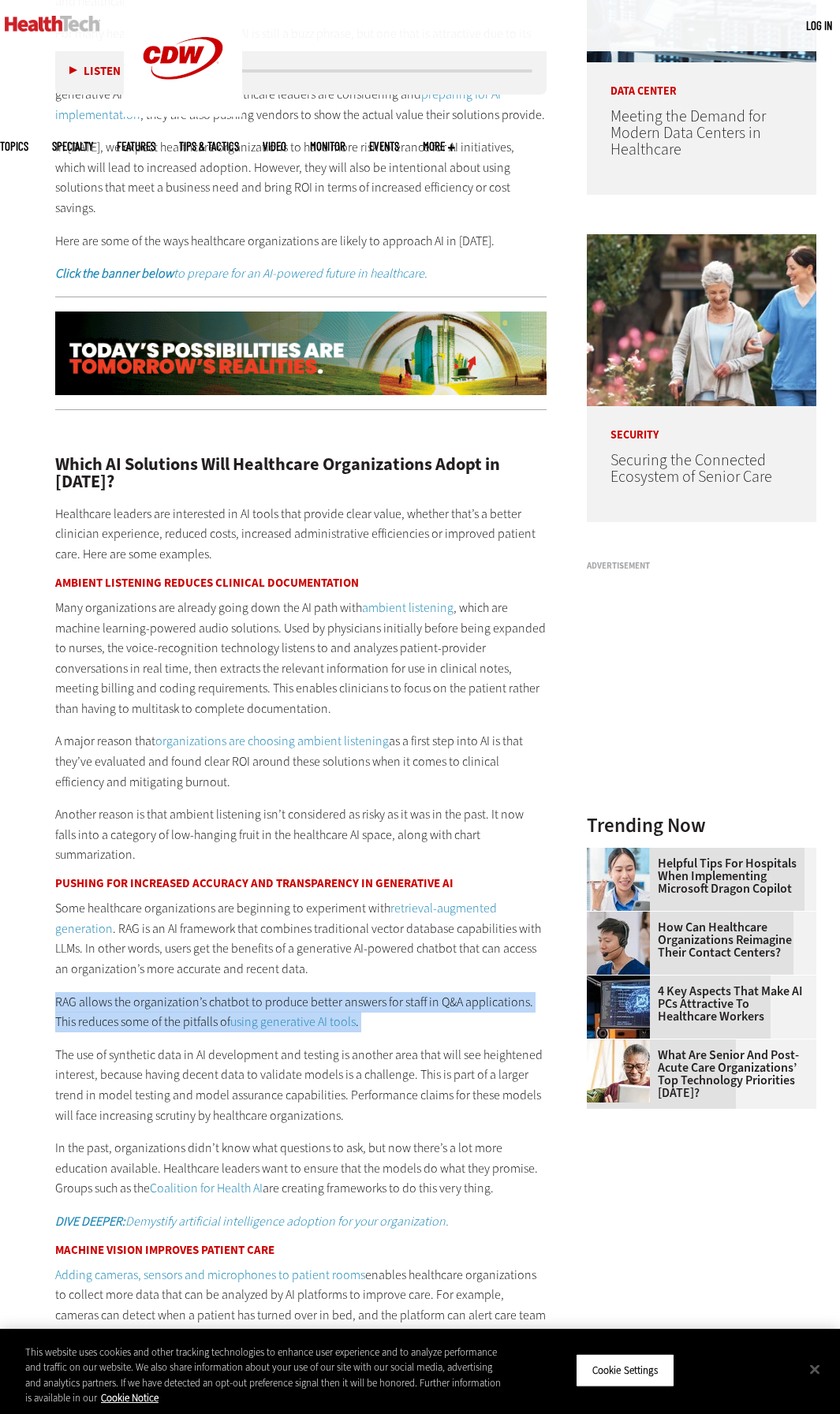
click at [447, 992] on p "RAG allows the organization’s chatbot to produce better answers for staff in Q&…" at bounding box center [300, 1012] width 491 height 40
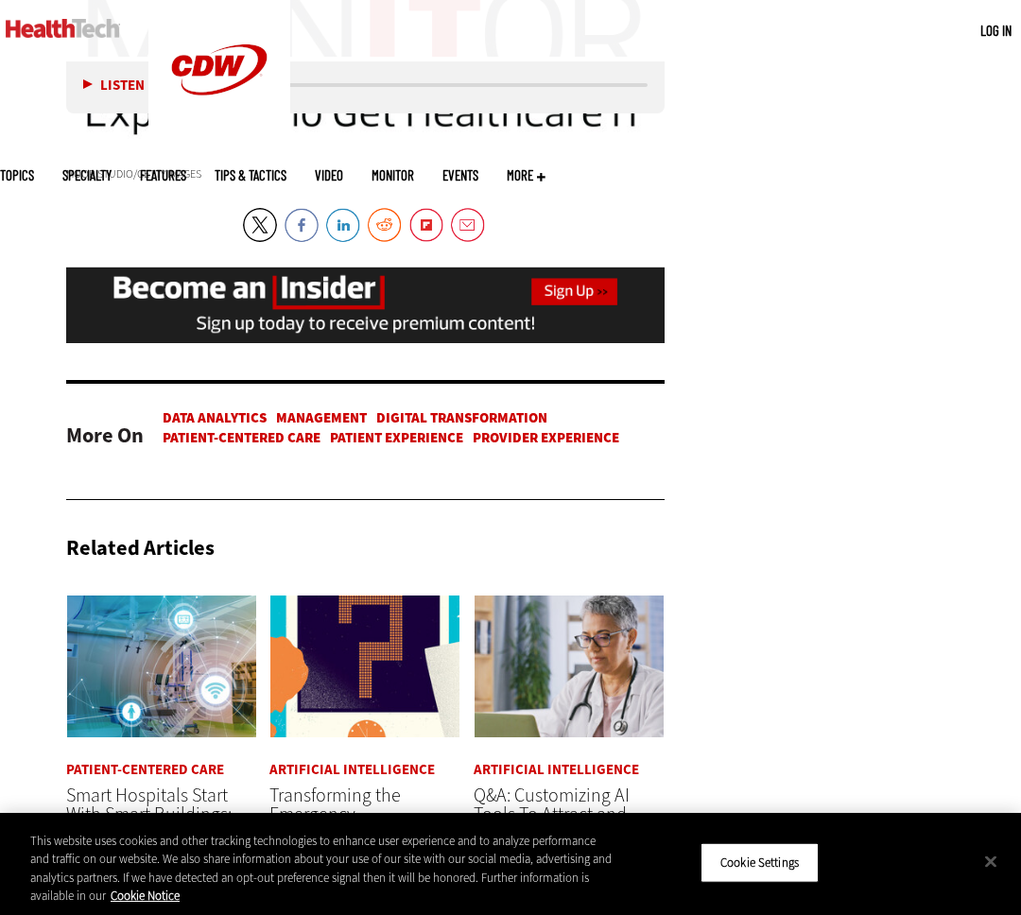
scroll to position [0, 0]
